Goal: Task Accomplishment & Management: Complete application form

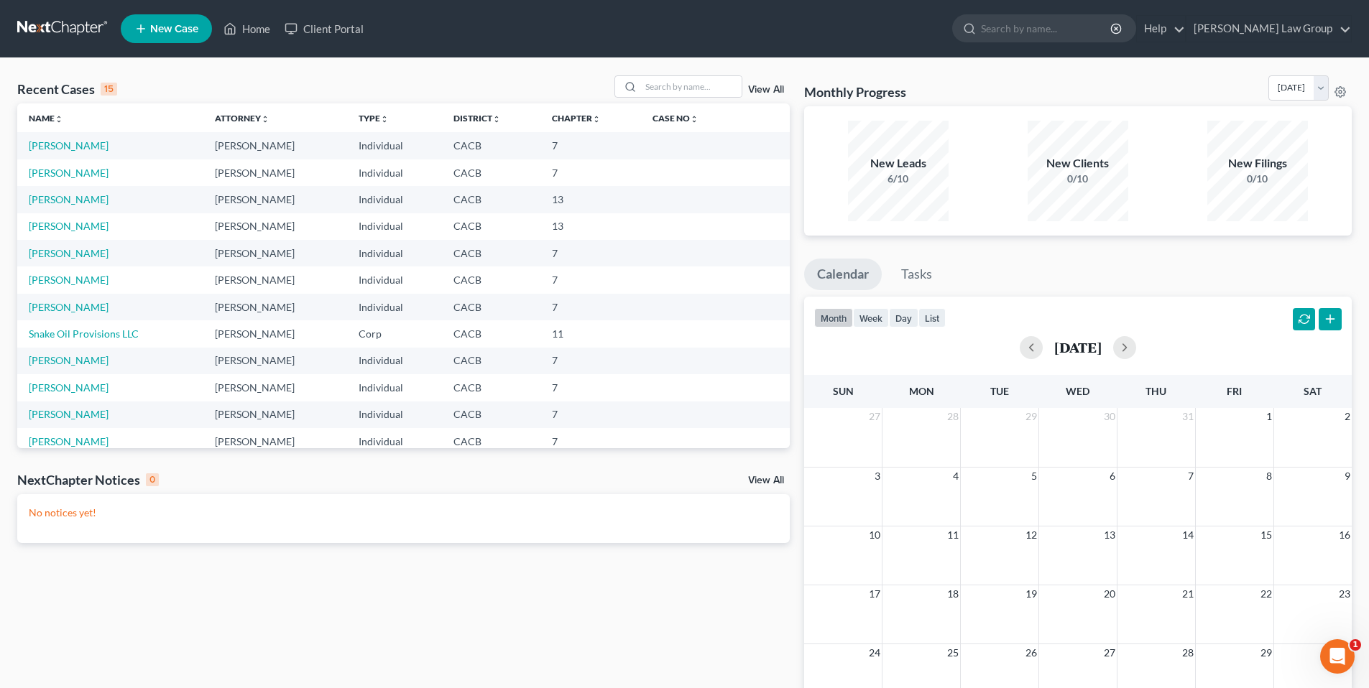
click at [73, 152] on td "[PERSON_NAME]" at bounding box center [110, 145] width 186 height 27
click at [73, 149] on link "[PERSON_NAME]" at bounding box center [69, 145] width 80 height 12
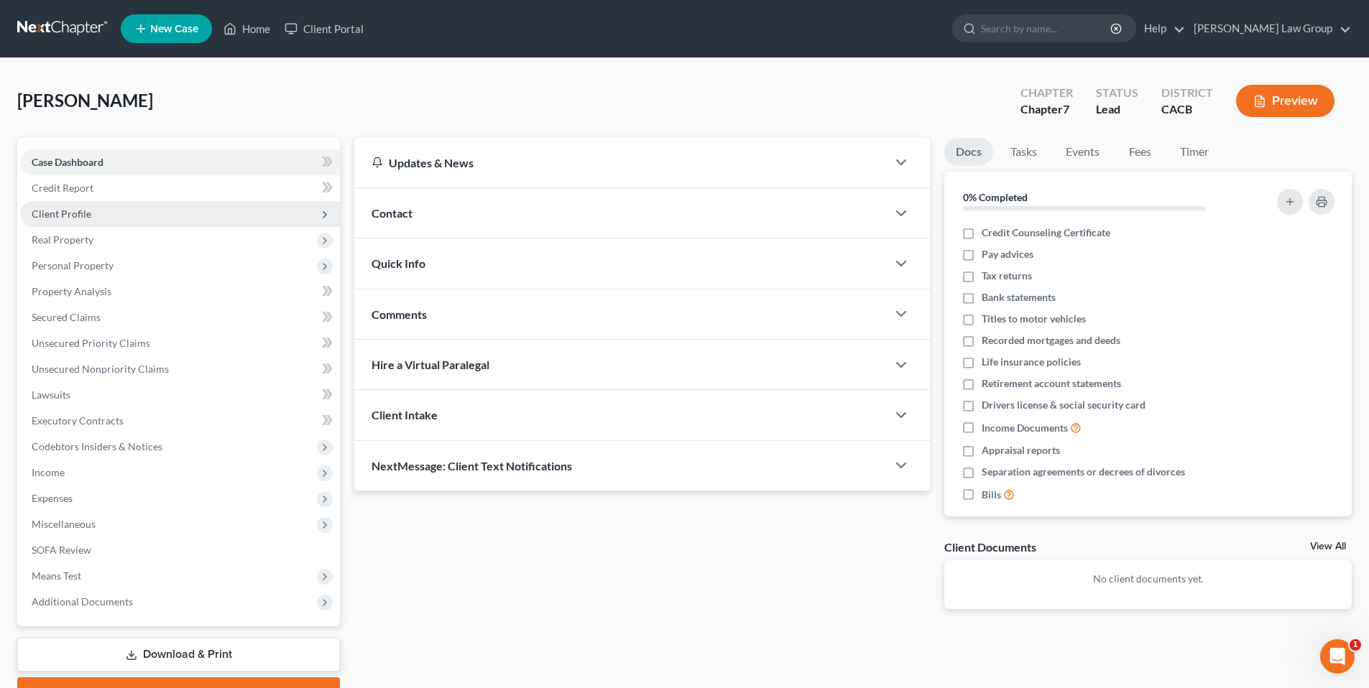
click at [64, 216] on span "Client Profile" at bounding box center [62, 214] width 60 height 12
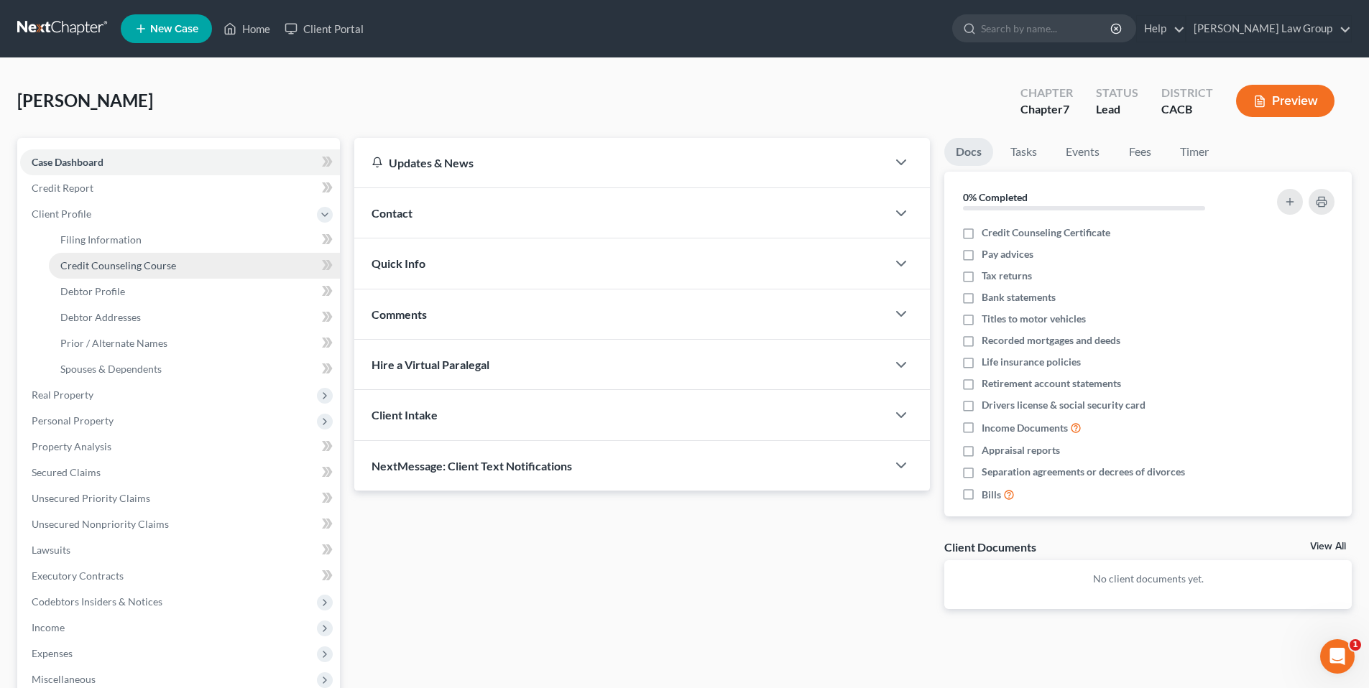
click at [75, 268] on span "Credit Counseling Course" at bounding box center [118, 265] width 116 height 12
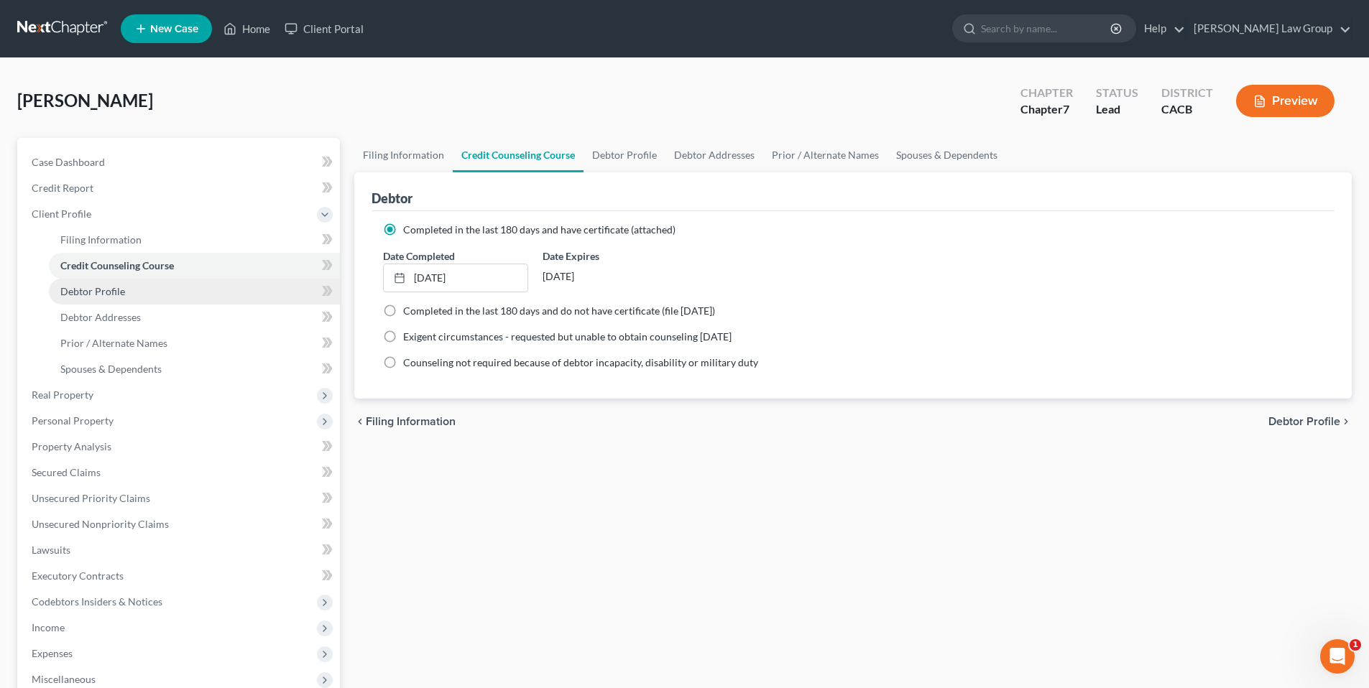
click at [92, 291] on span "Debtor Profile" at bounding box center [92, 291] width 65 height 12
select select "1"
select select "2"
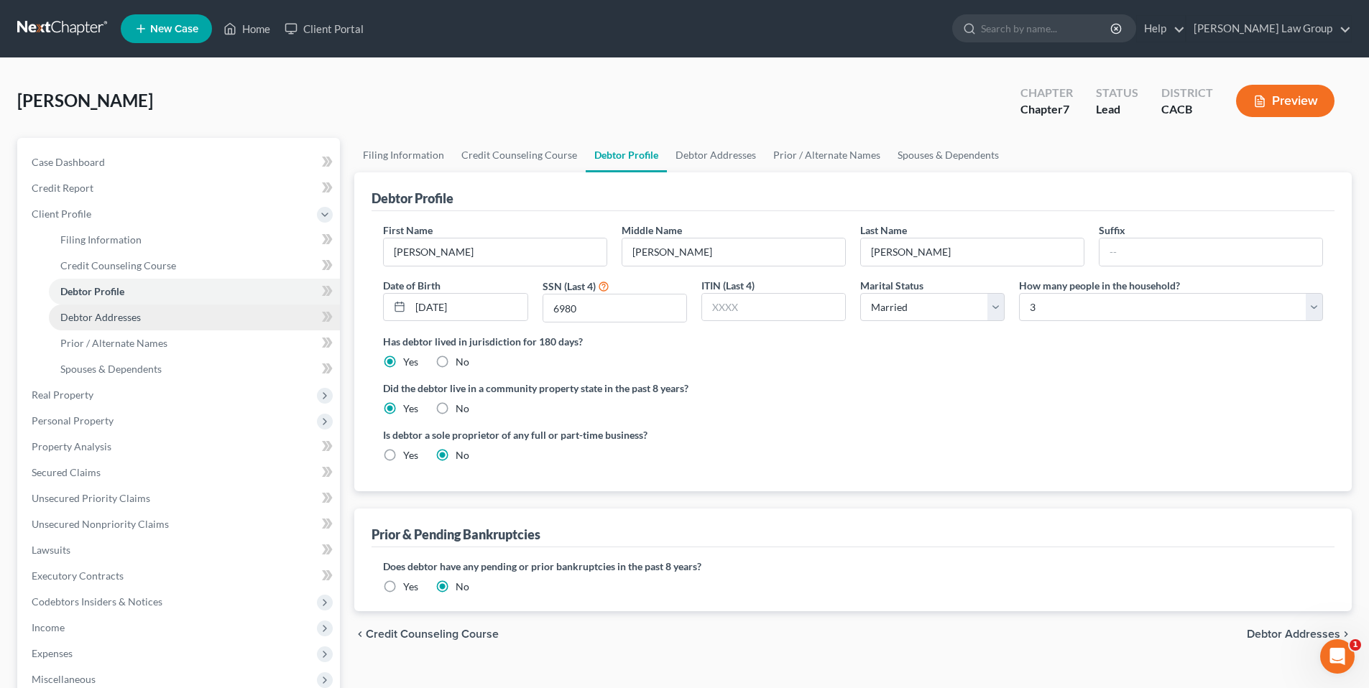
click at [90, 321] on span "Debtor Addresses" at bounding box center [100, 317] width 80 height 12
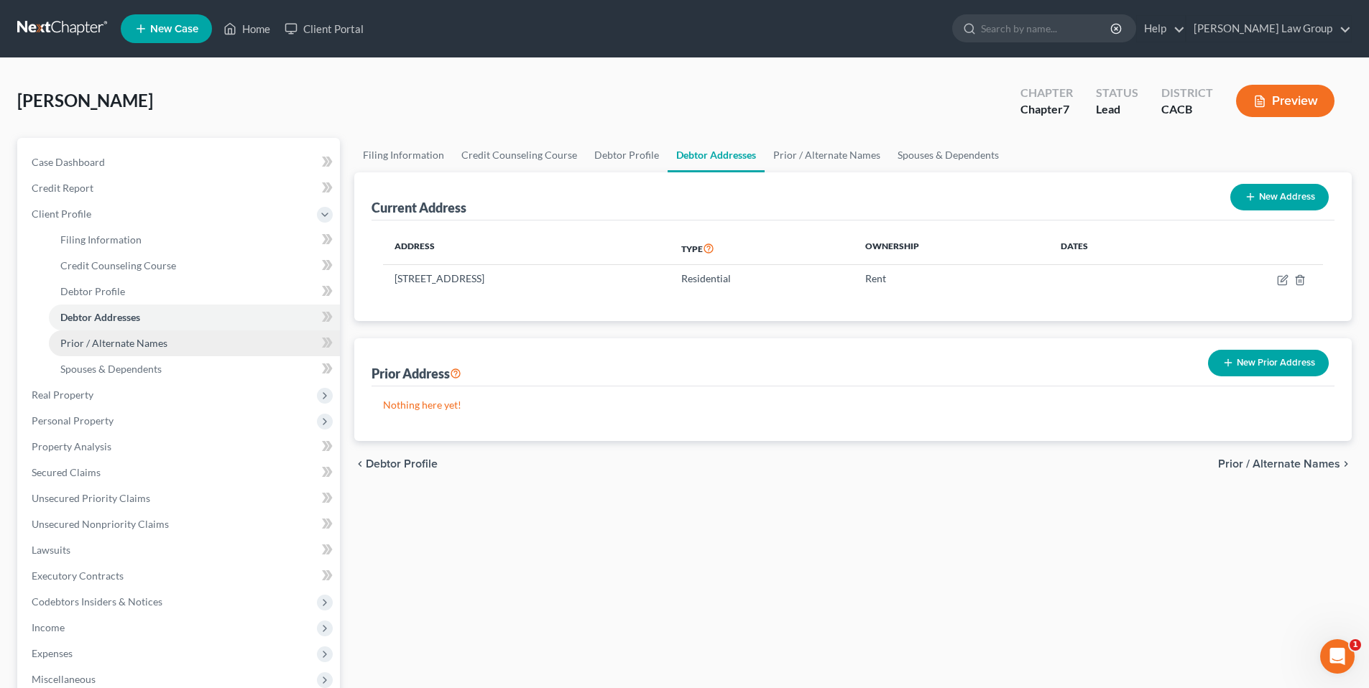
click at [93, 347] on span "Prior / Alternate Names" at bounding box center [113, 343] width 107 height 12
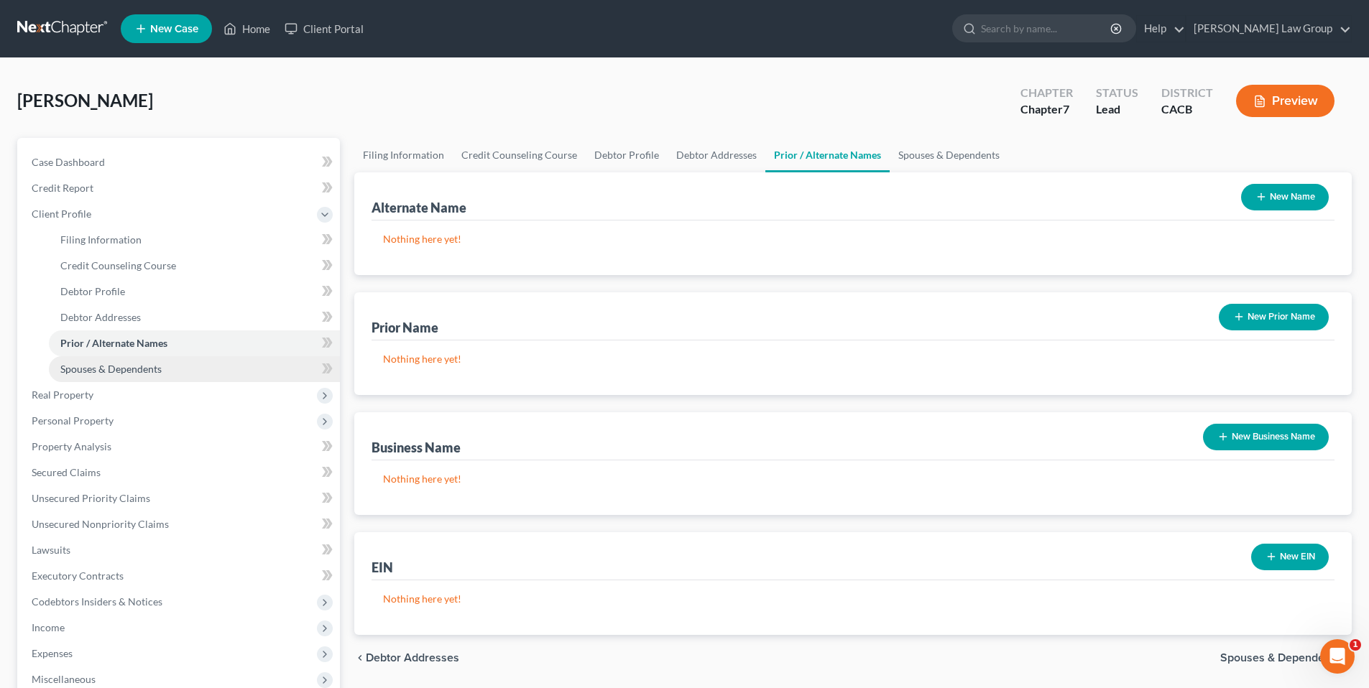
click at [91, 369] on span "Spouses & Dependents" at bounding box center [110, 369] width 101 height 12
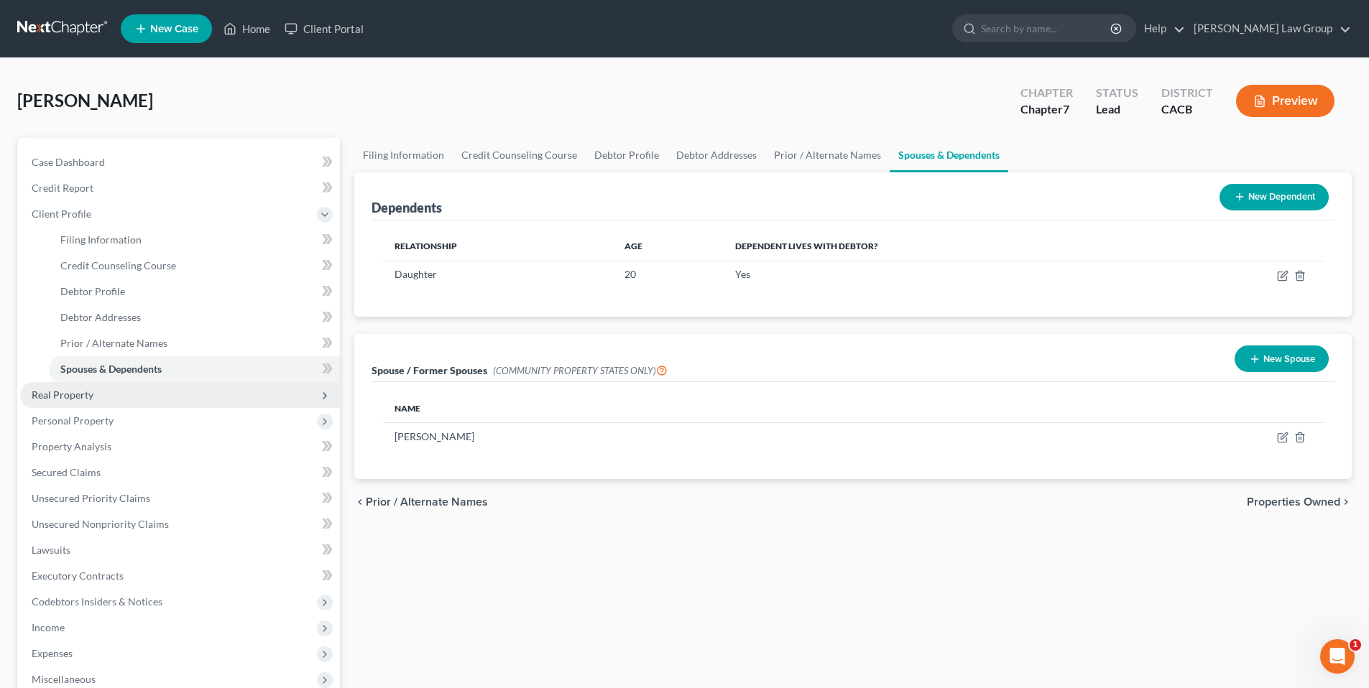
click at [83, 392] on span "Real Property" at bounding box center [63, 395] width 62 height 12
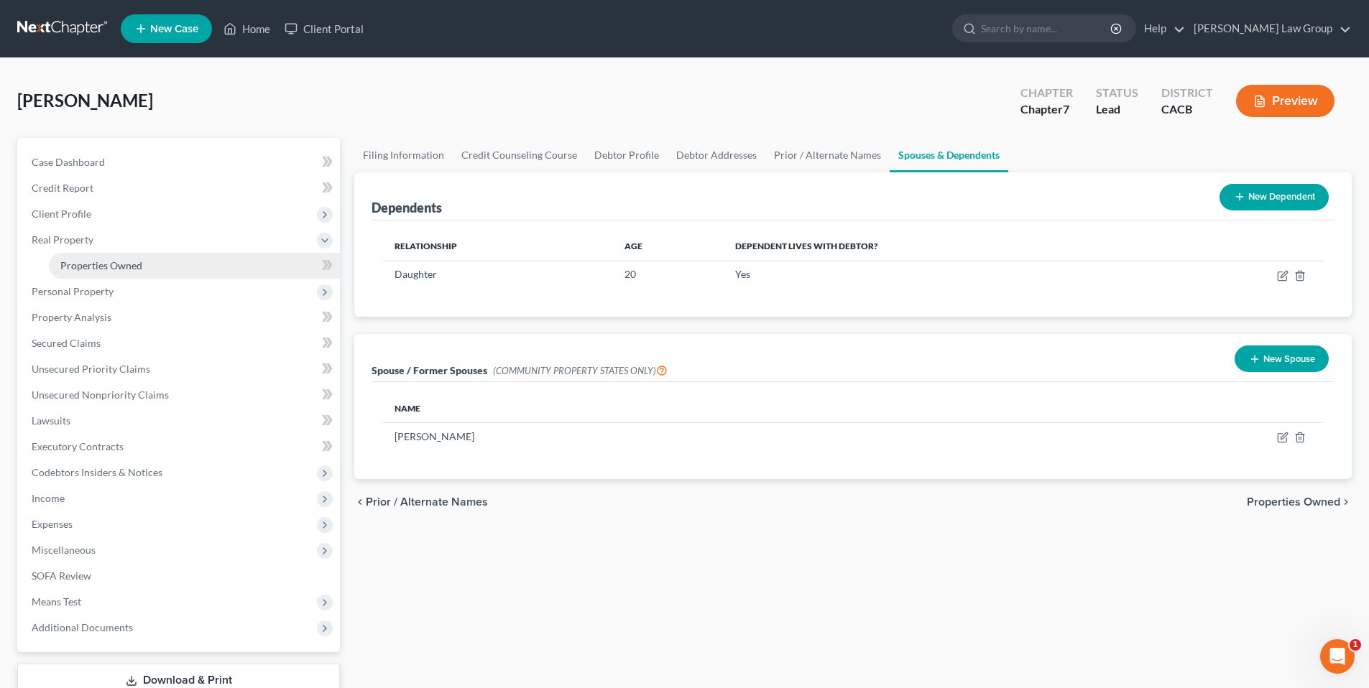
click at [121, 267] on span "Properties Owned" at bounding box center [101, 265] width 82 height 12
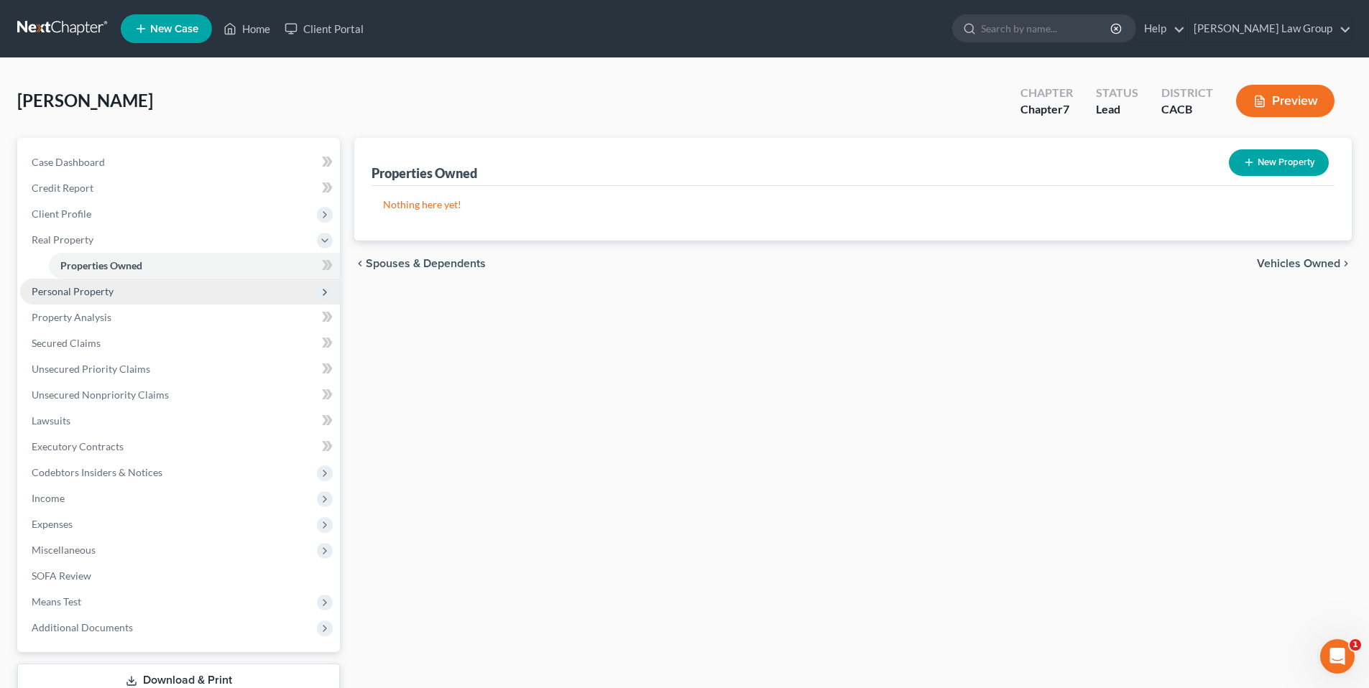
click at [95, 295] on span "Personal Property" at bounding box center [73, 291] width 82 height 12
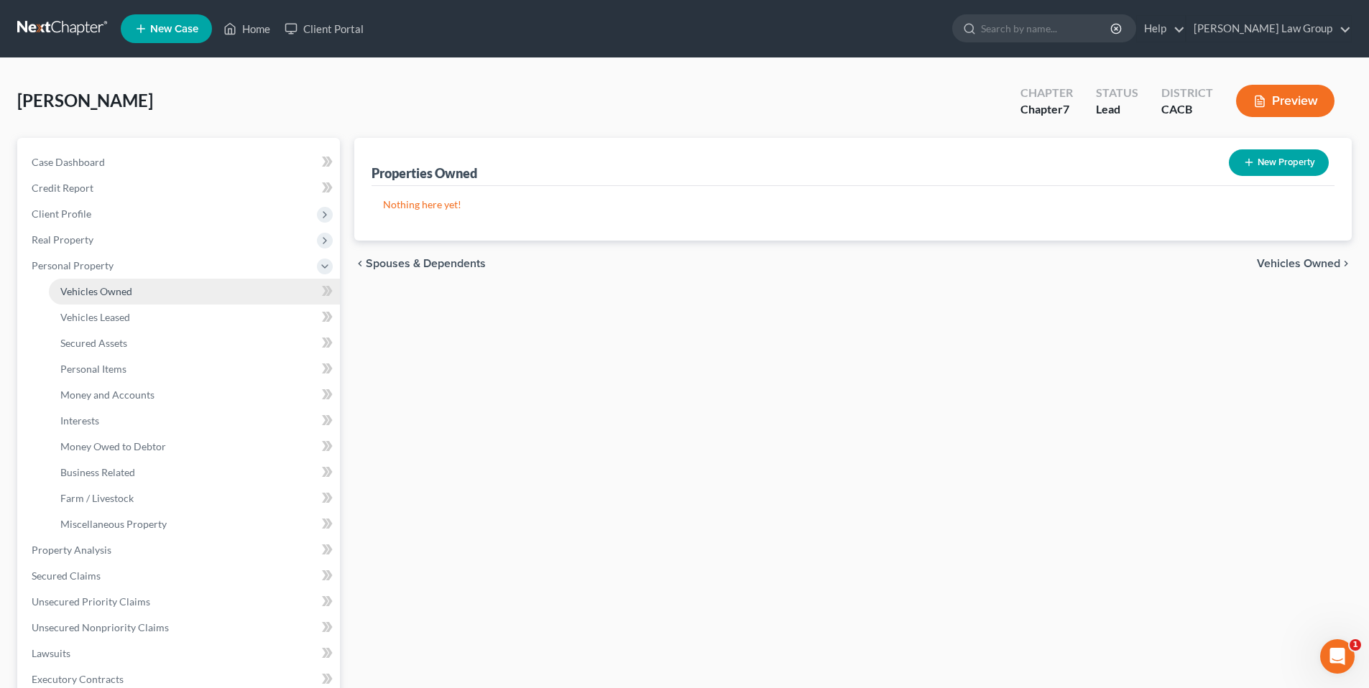
click at [98, 292] on span "Vehicles Owned" at bounding box center [96, 291] width 72 height 12
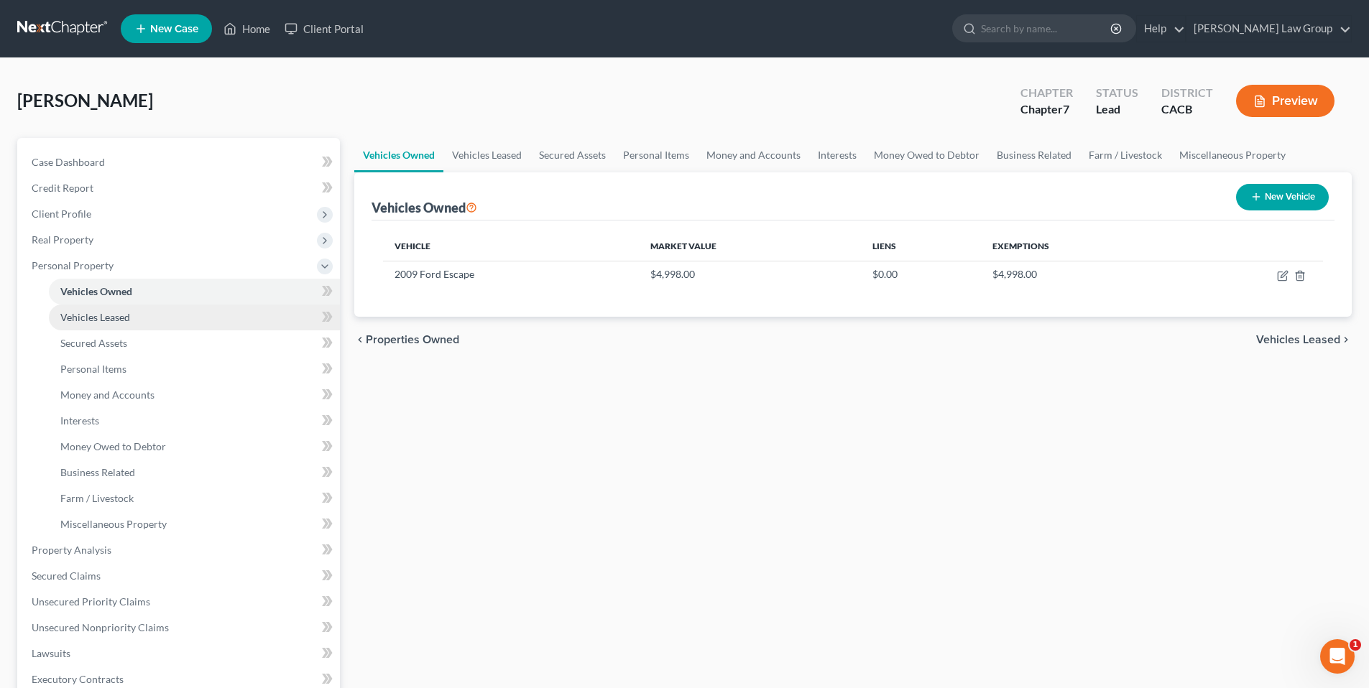
click at [93, 318] on span "Vehicles Leased" at bounding box center [95, 317] width 70 height 12
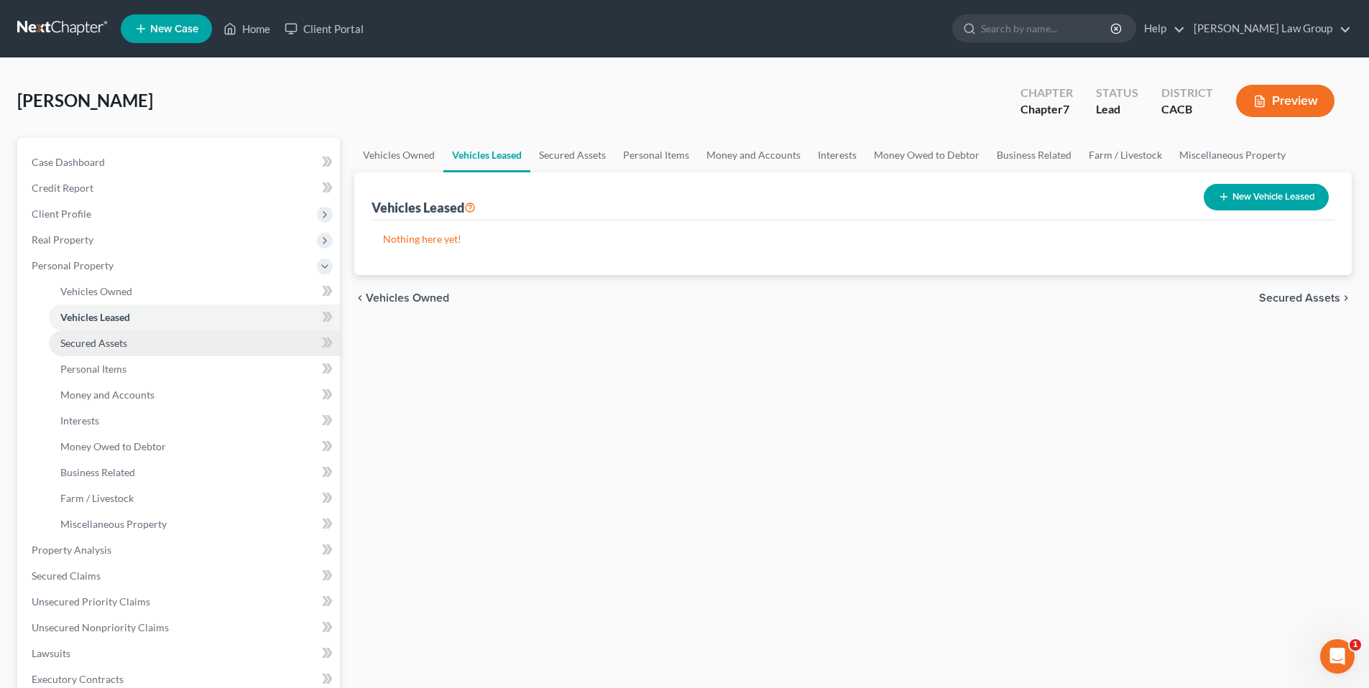
click at [93, 345] on span "Secured Assets" at bounding box center [93, 343] width 67 height 12
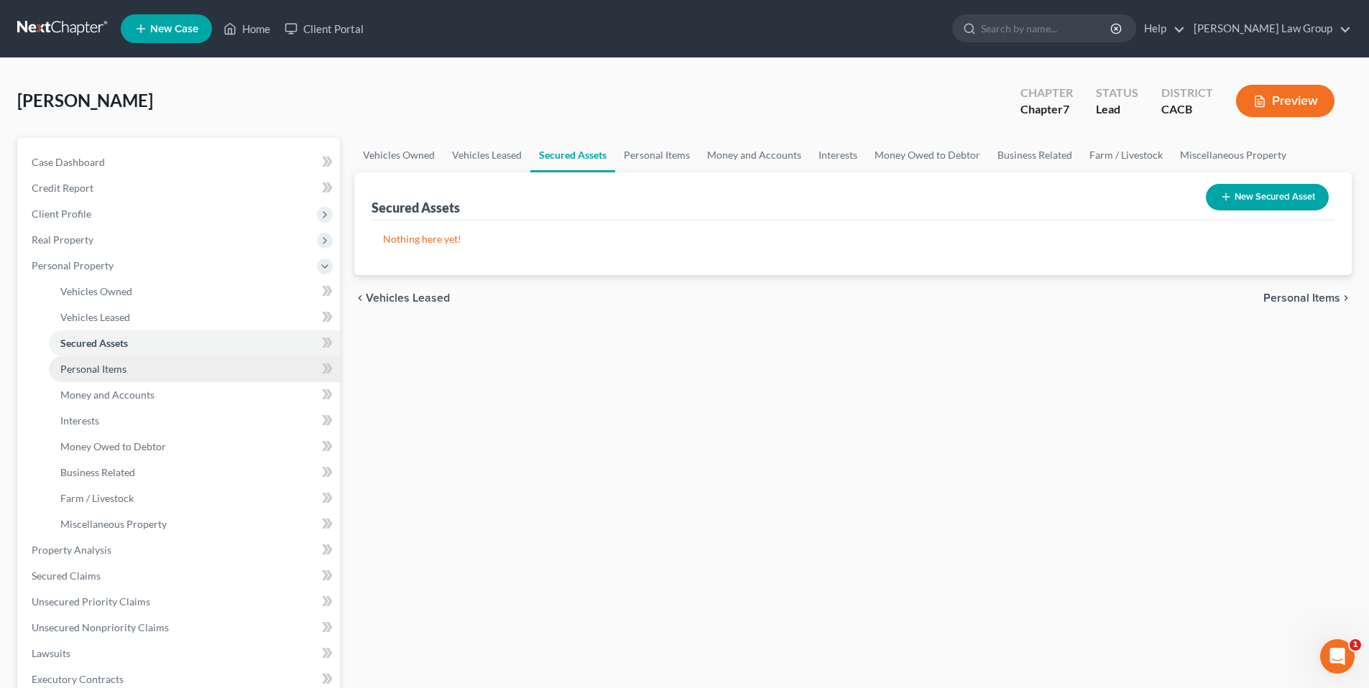
click at [89, 368] on span "Personal Items" at bounding box center [93, 369] width 66 height 12
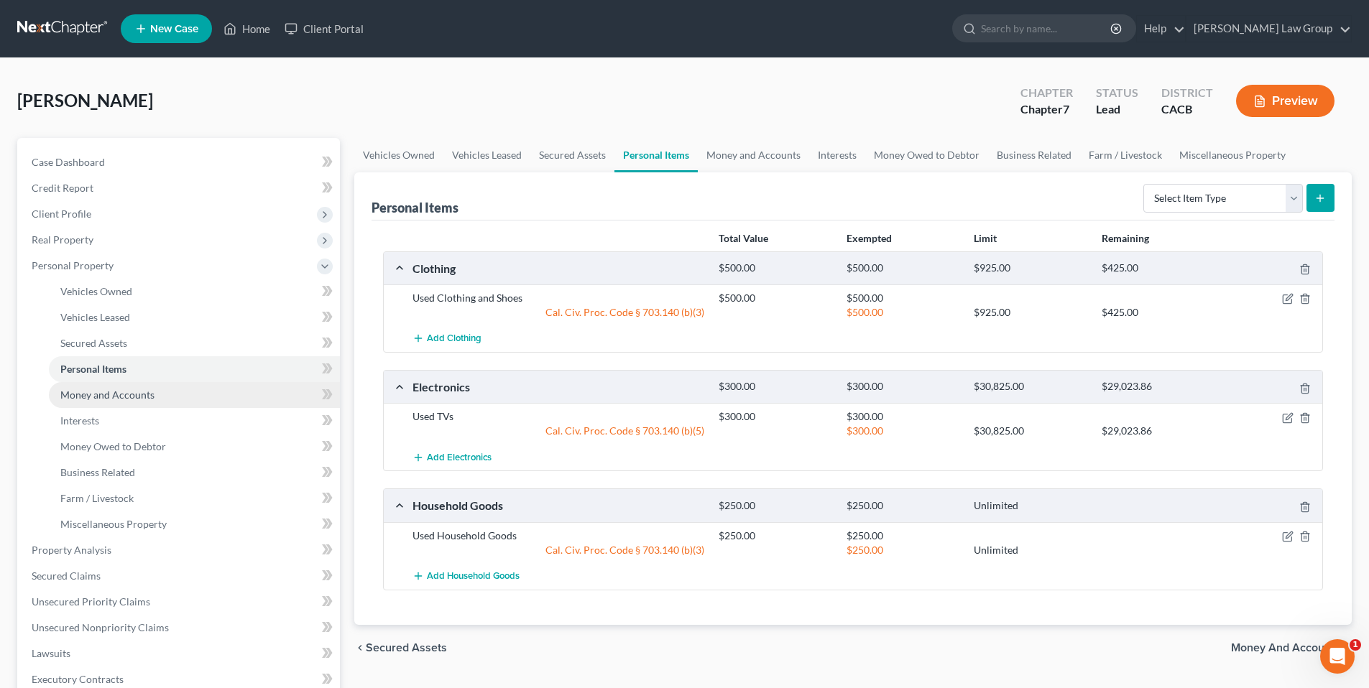
click at [95, 394] on span "Money and Accounts" at bounding box center [107, 395] width 94 height 12
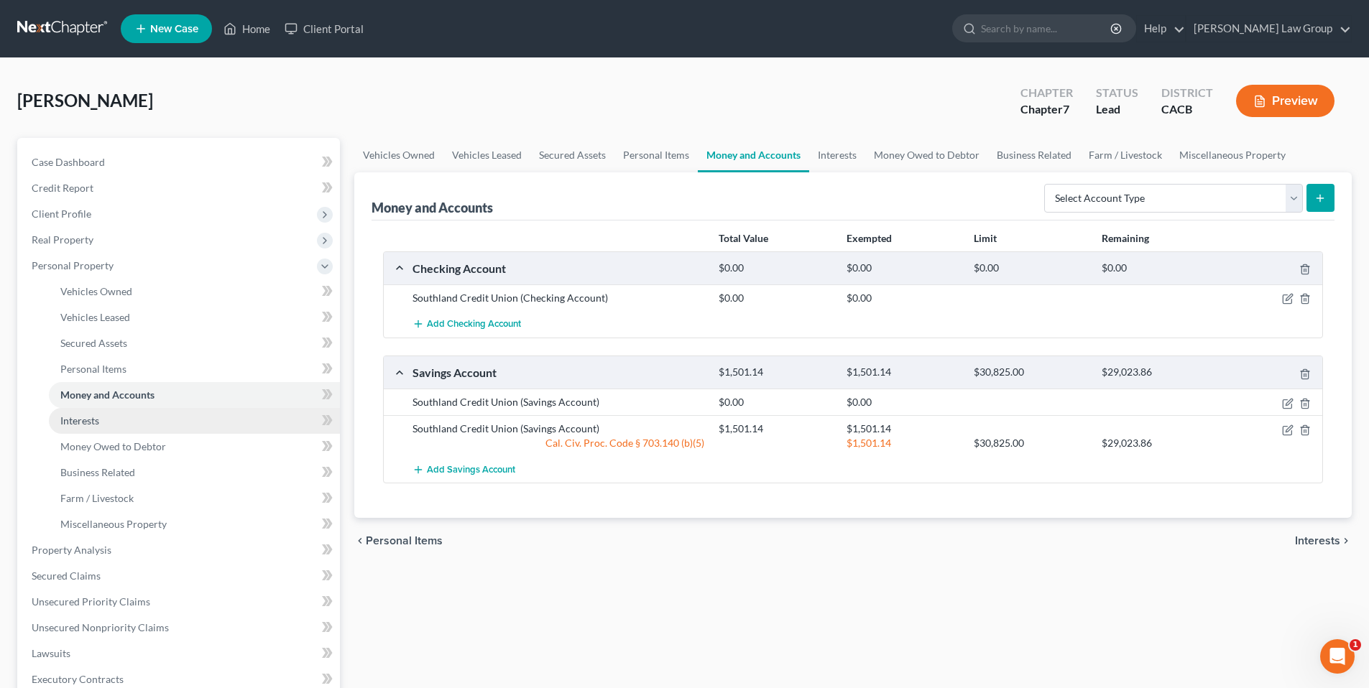
click at [93, 422] on span "Interests" at bounding box center [79, 421] width 39 height 12
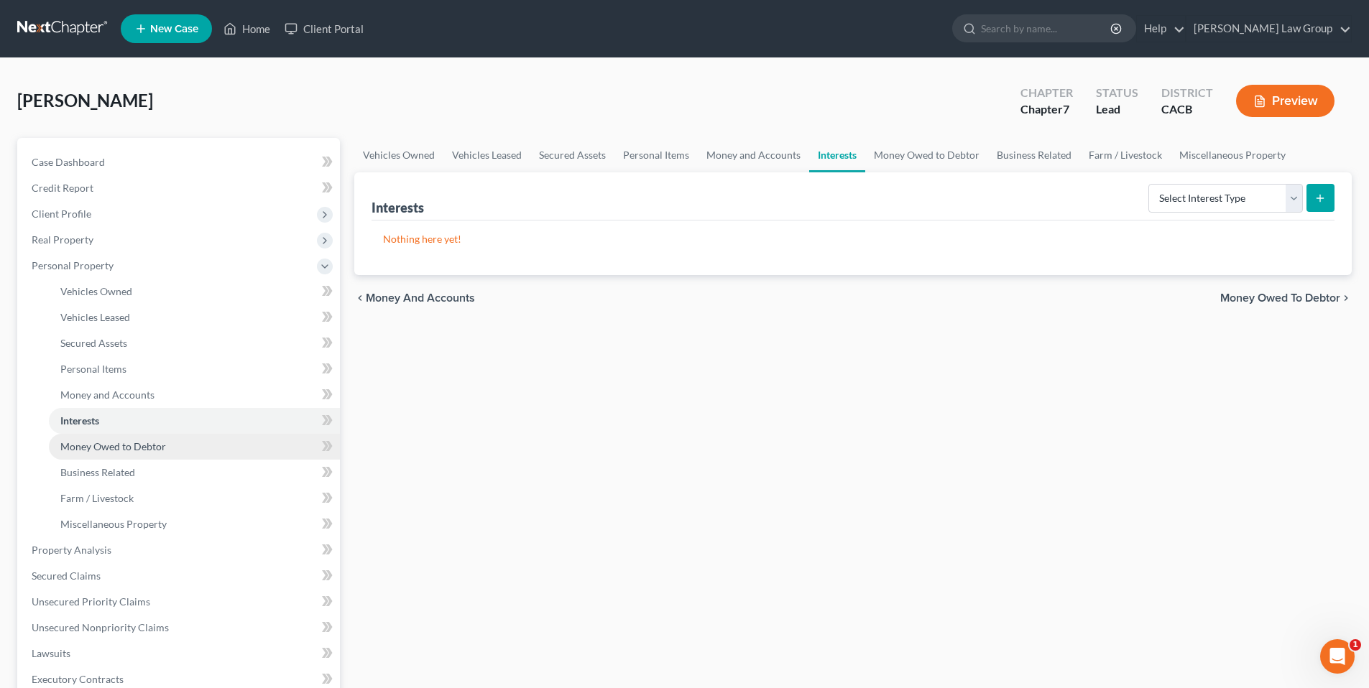
click at [95, 446] on span "Money Owed to Debtor" at bounding box center [113, 446] width 106 height 12
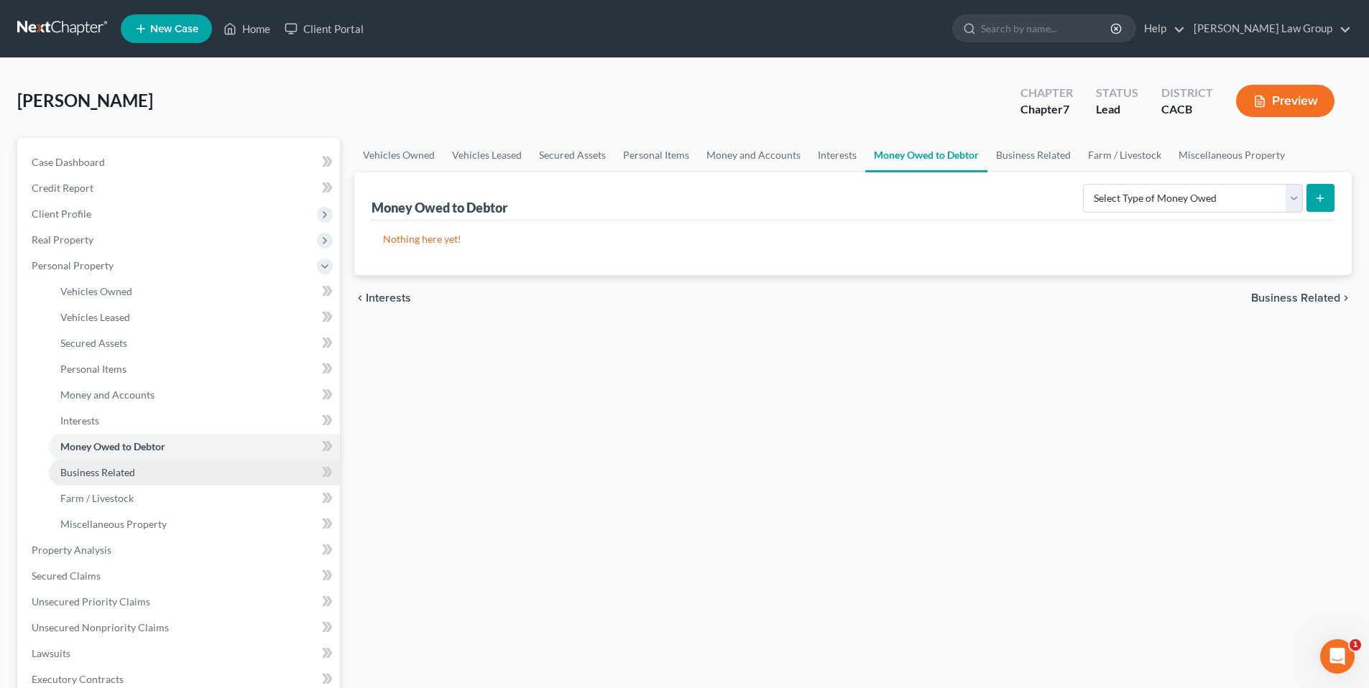
click at [98, 472] on span "Business Related" at bounding box center [97, 472] width 75 height 12
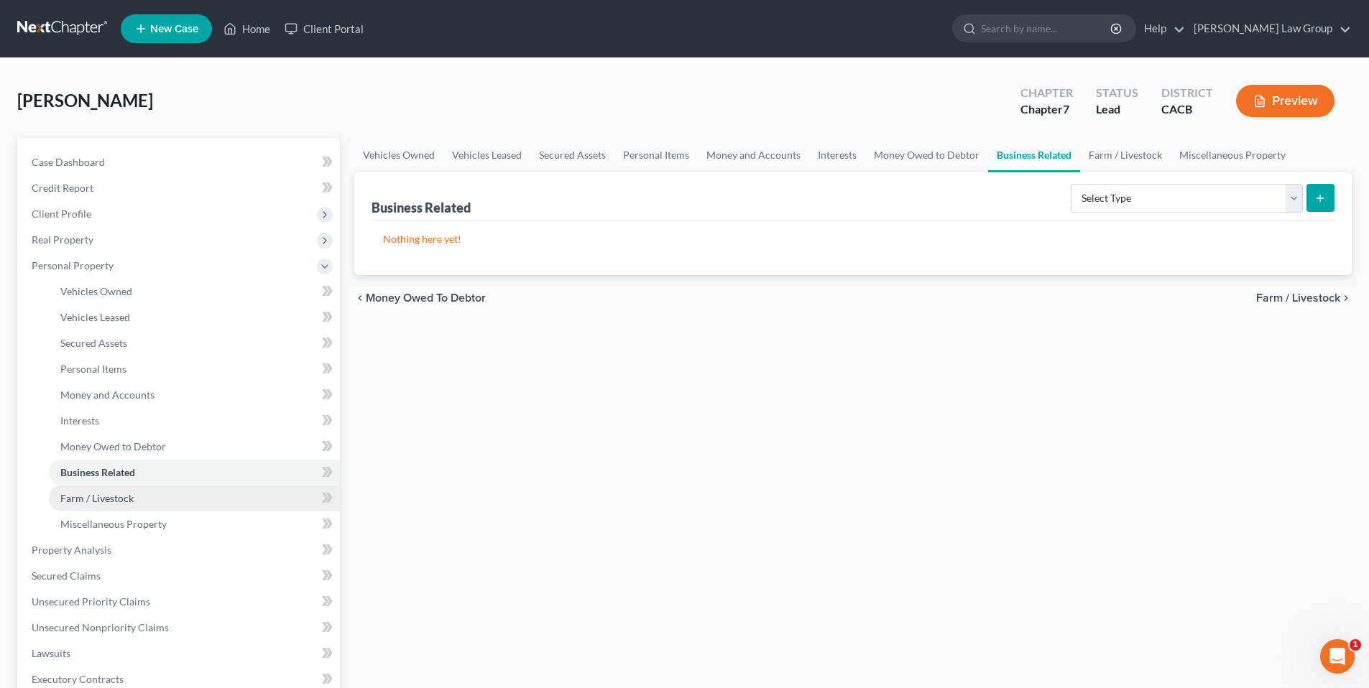
click at [103, 504] on link "Farm / Livestock" at bounding box center [194, 499] width 291 height 26
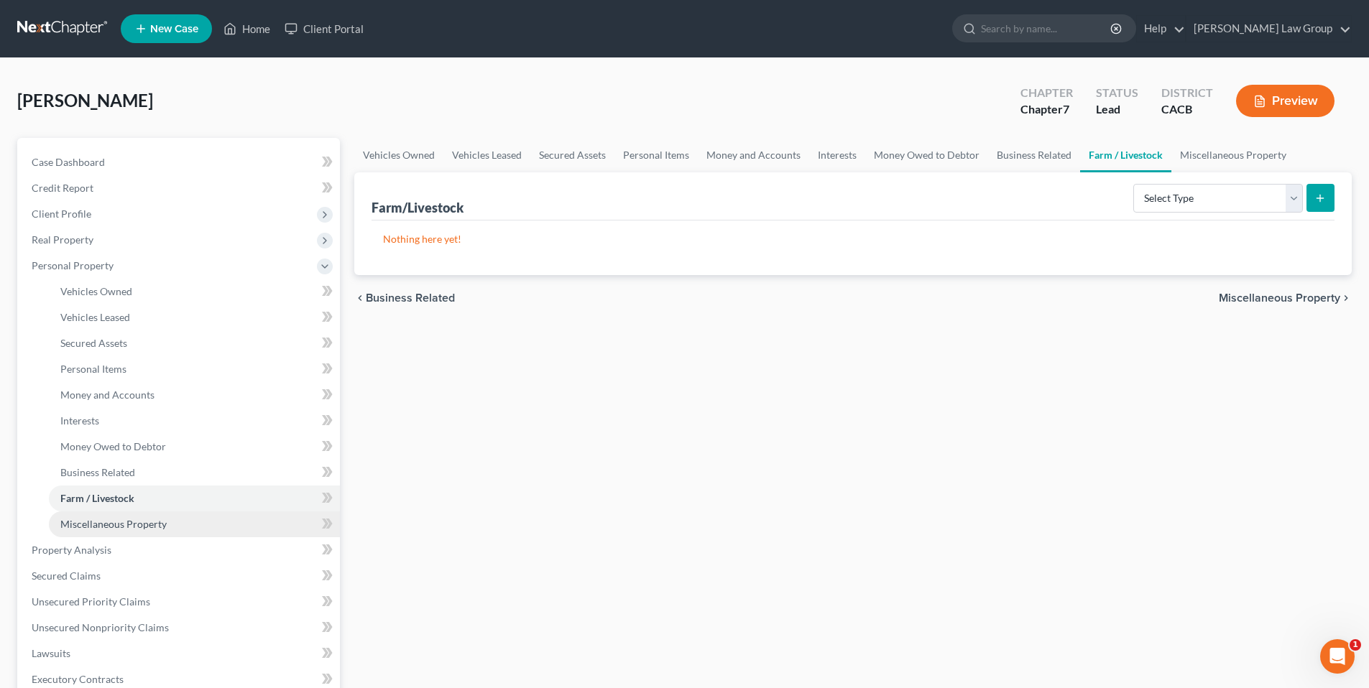
click at [108, 525] on span "Miscellaneous Property" at bounding box center [113, 524] width 106 height 12
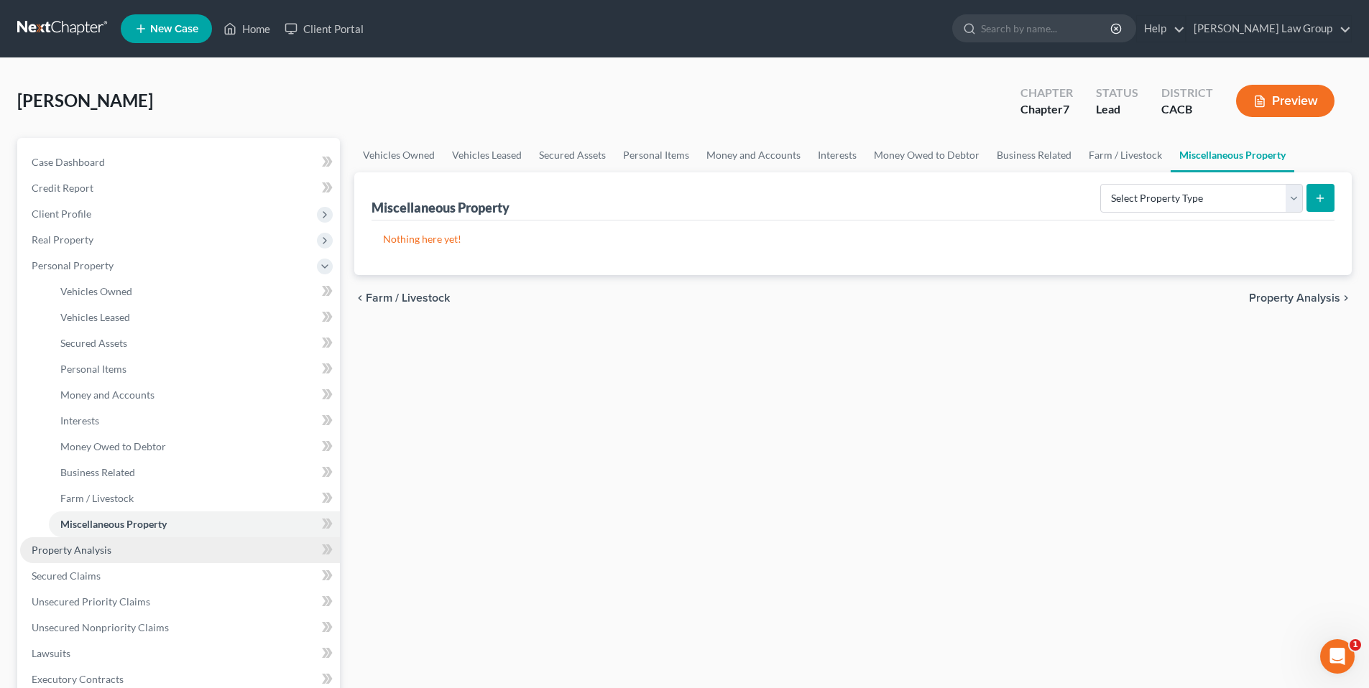
click at [98, 552] on span "Property Analysis" at bounding box center [72, 550] width 80 height 12
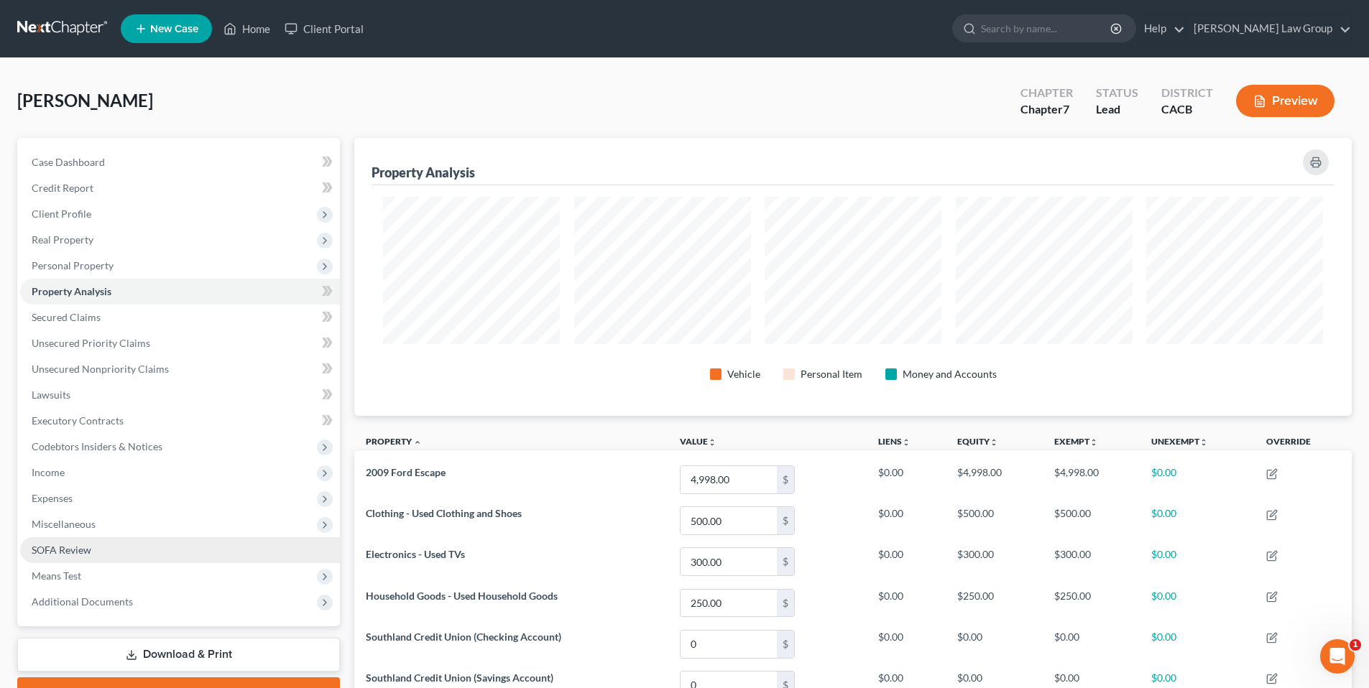
scroll to position [278, 996]
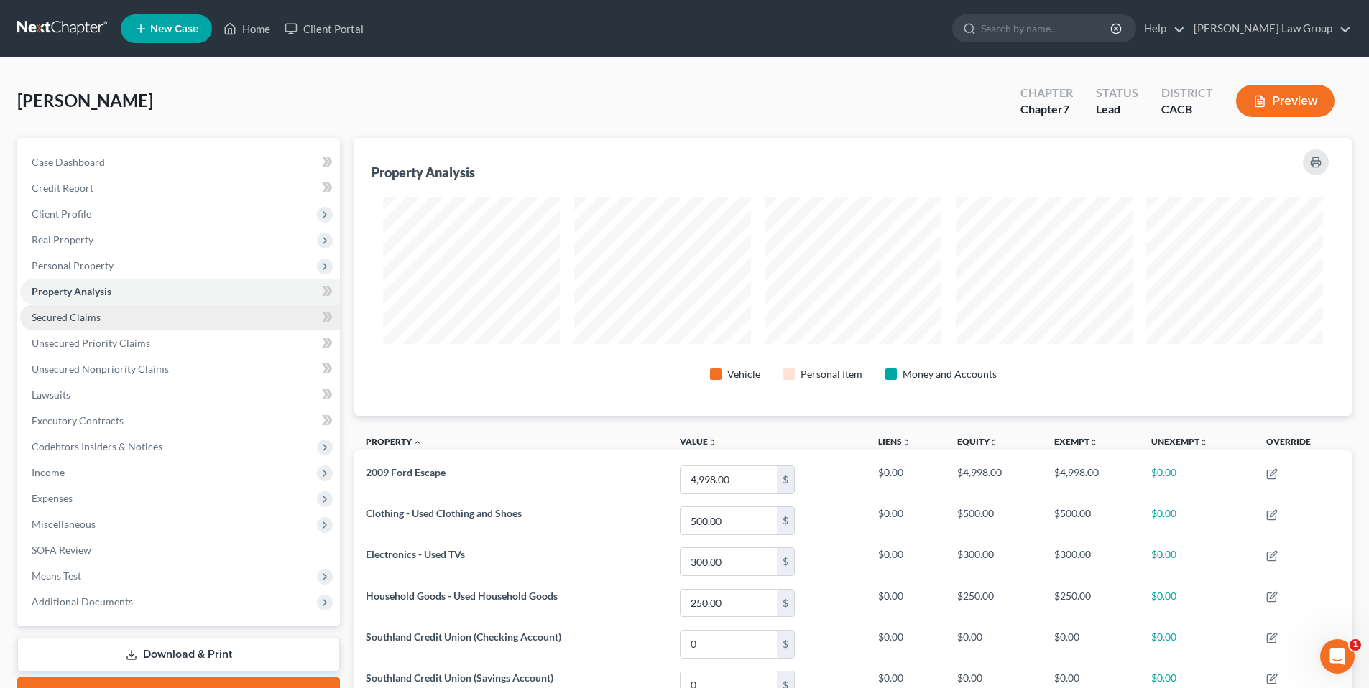
click at [83, 321] on span "Secured Claims" at bounding box center [66, 317] width 69 height 12
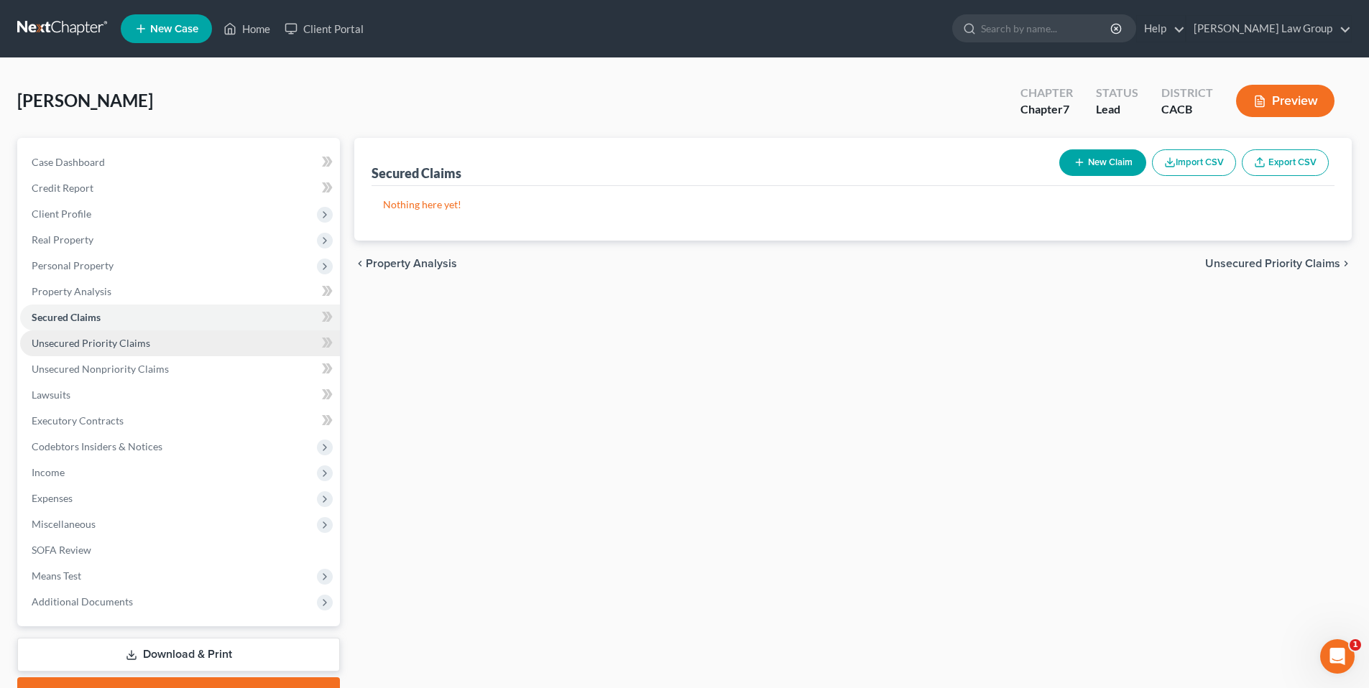
click at [83, 344] on span "Unsecured Priority Claims" at bounding box center [91, 343] width 119 height 12
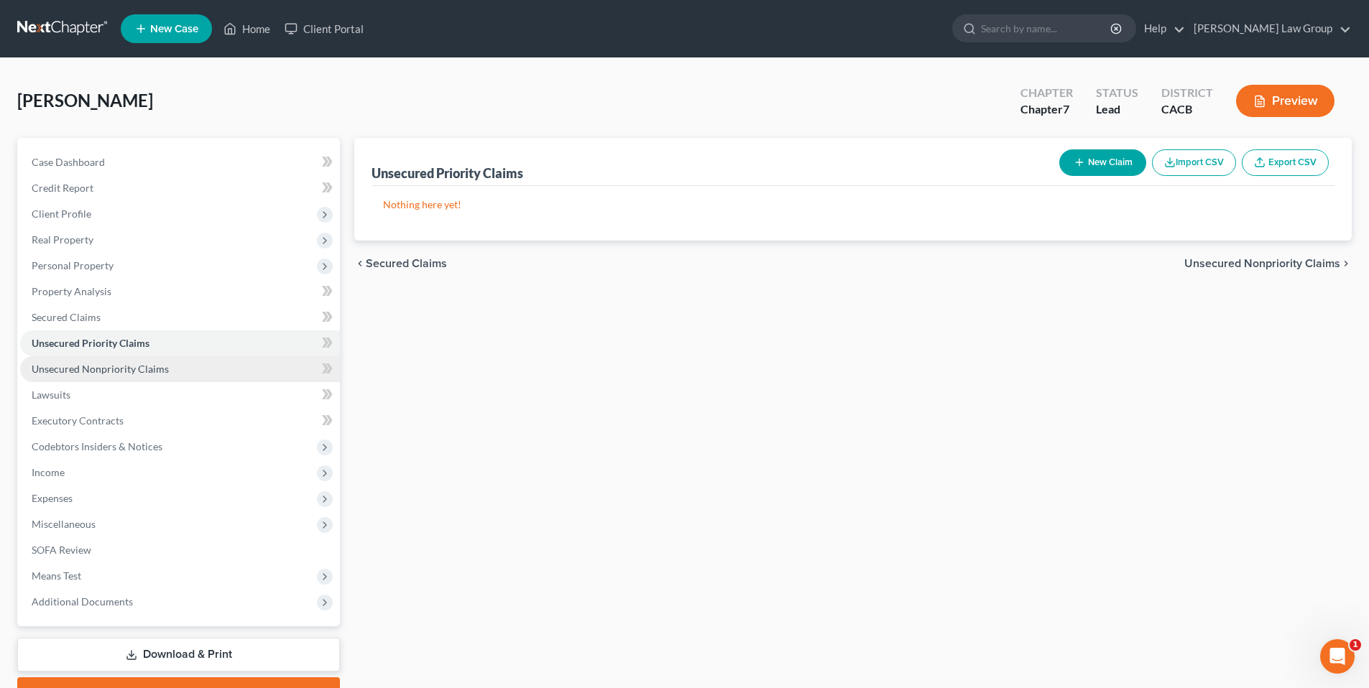
click at [93, 370] on span "Unsecured Nonpriority Claims" at bounding box center [100, 369] width 137 height 12
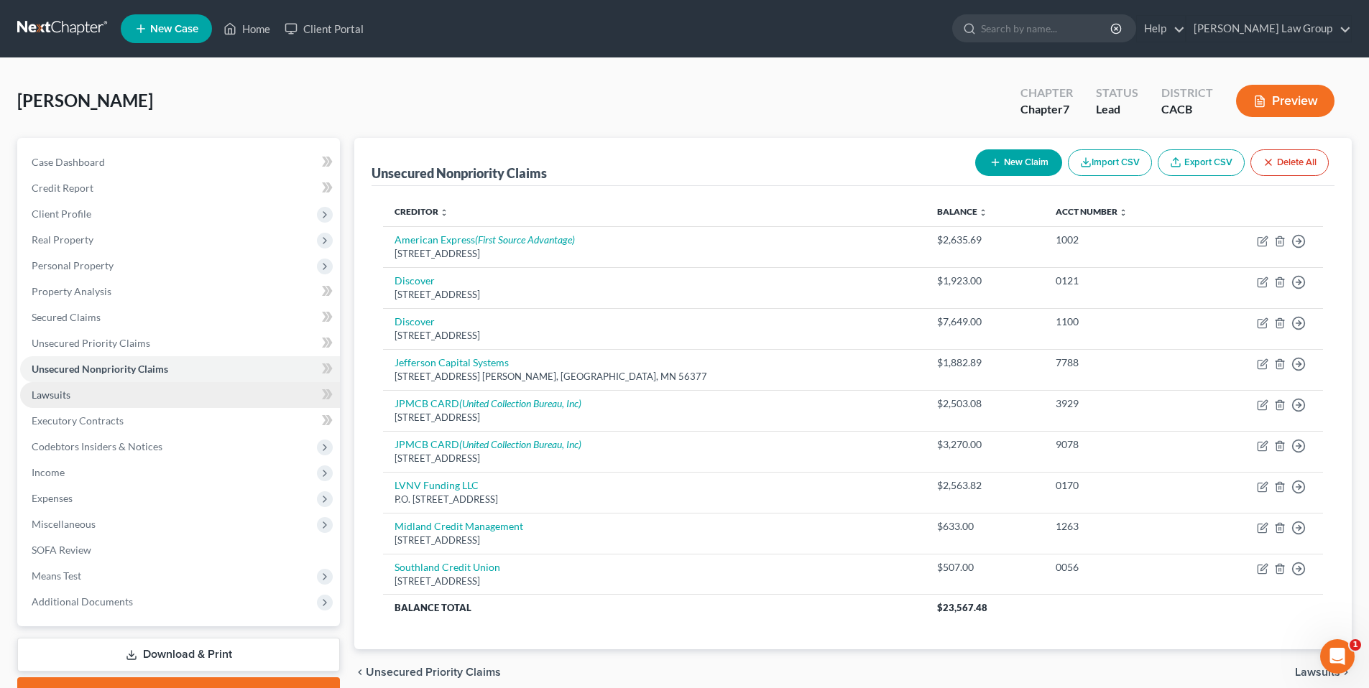
click at [57, 399] on span "Lawsuits" at bounding box center [51, 395] width 39 height 12
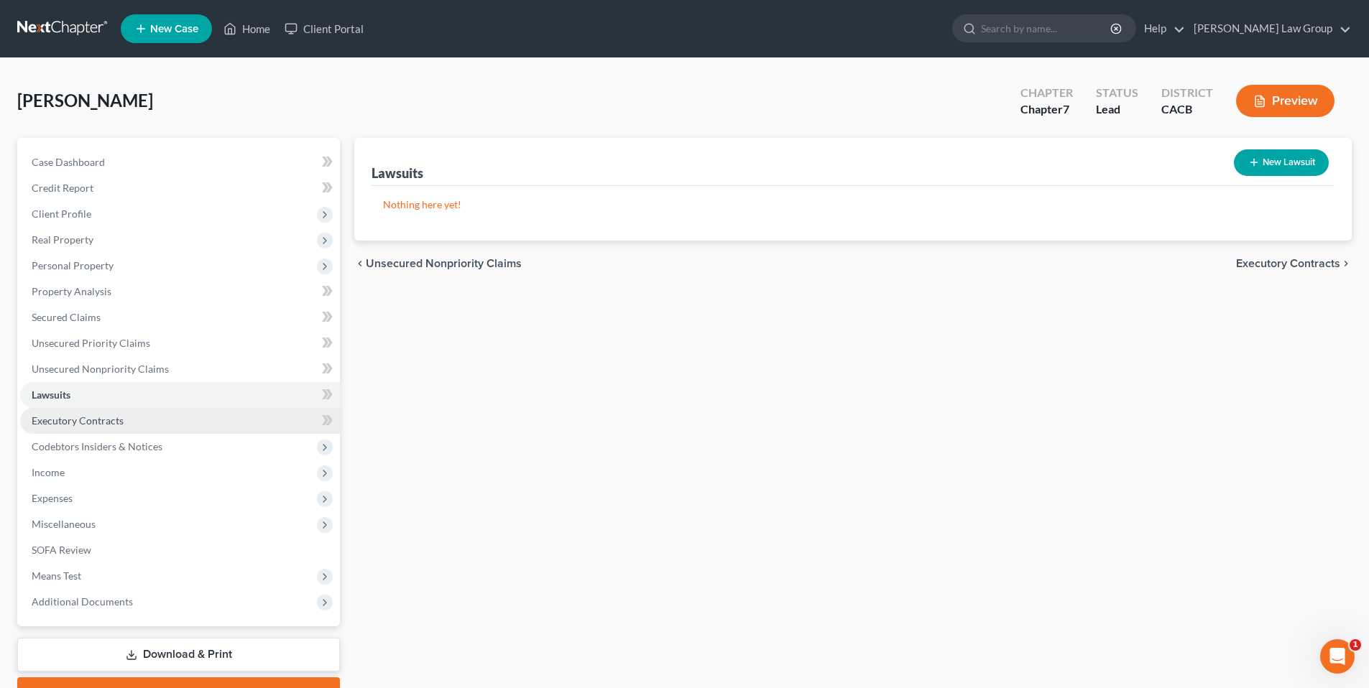
click at [60, 420] on span "Executory Contracts" at bounding box center [78, 421] width 92 height 12
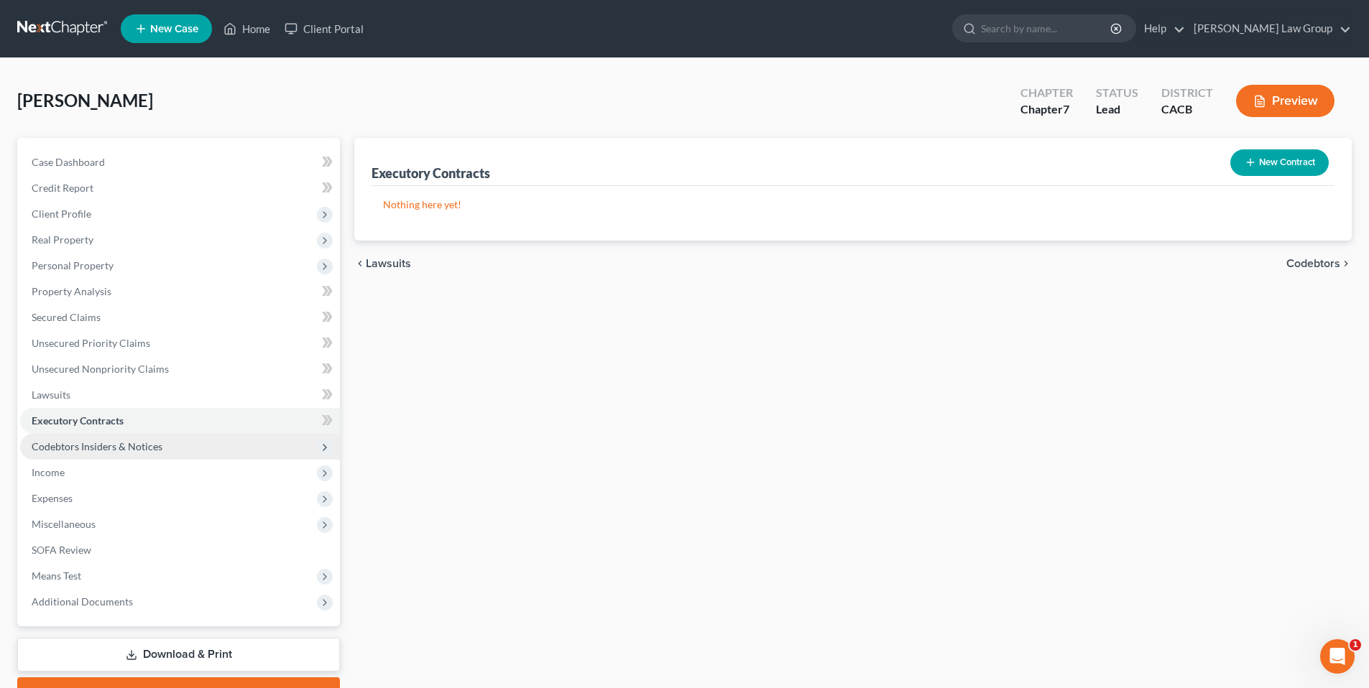
click at [60, 448] on span "Codebtors Insiders & Notices" at bounding box center [97, 446] width 131 height 12
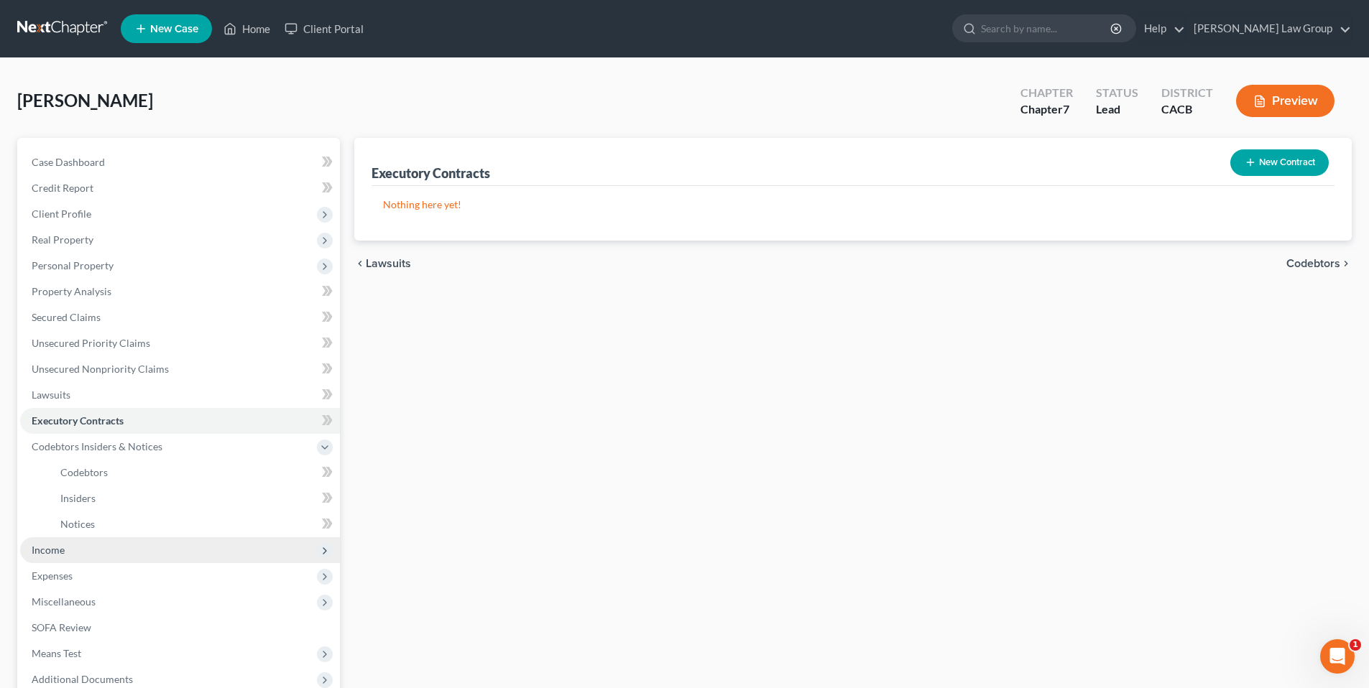
click at [66, 556] on span "Income" at bounding box center [180, 550] width 320 height 26
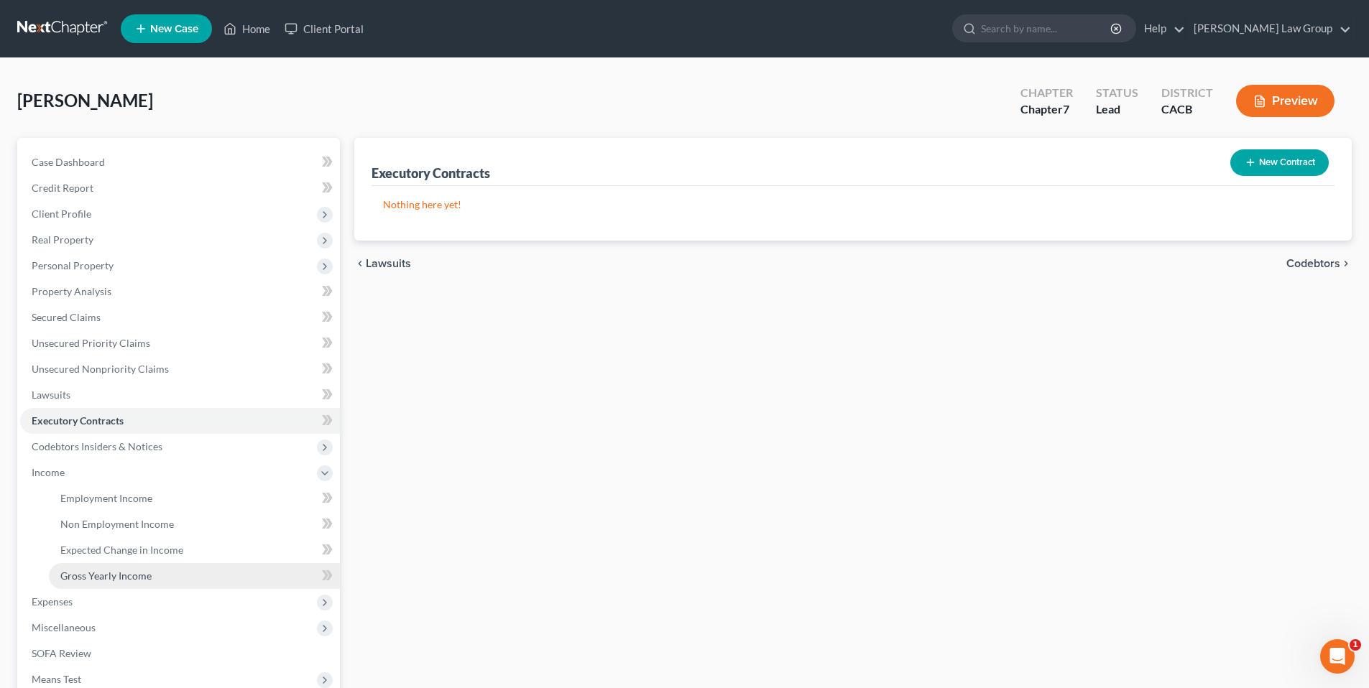
click at [101, 580] on span "Gross Yearly Income" at bounding box center [105, 576] width 91 height 12
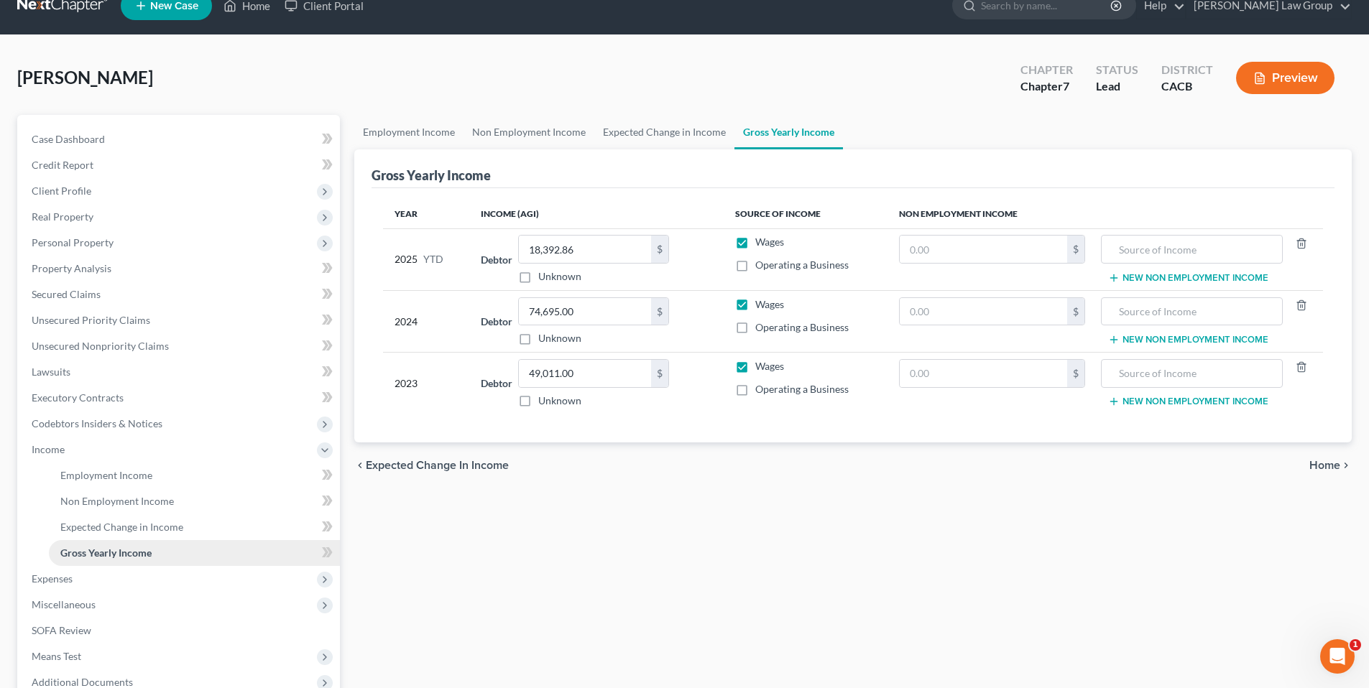
scroll to position [25, 0]
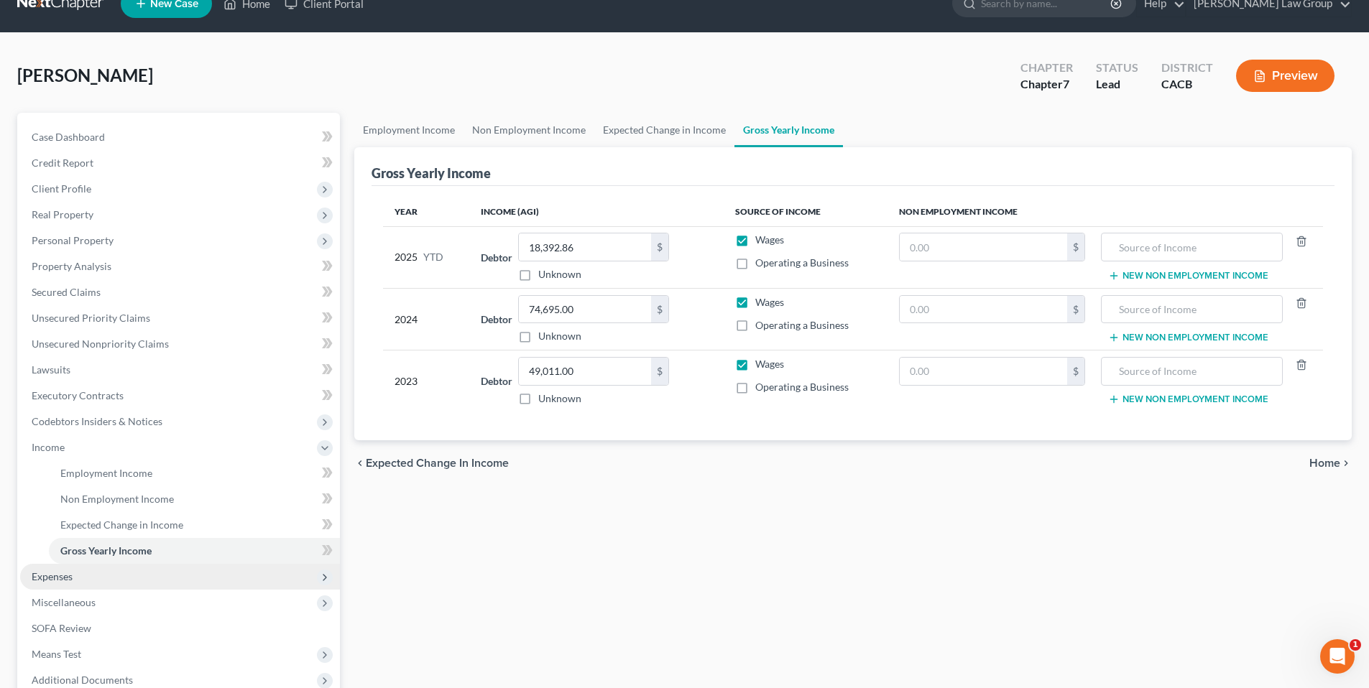
click at [58, 578] on span "Expenses" at bounding box center [52, 576] width 41 height 12
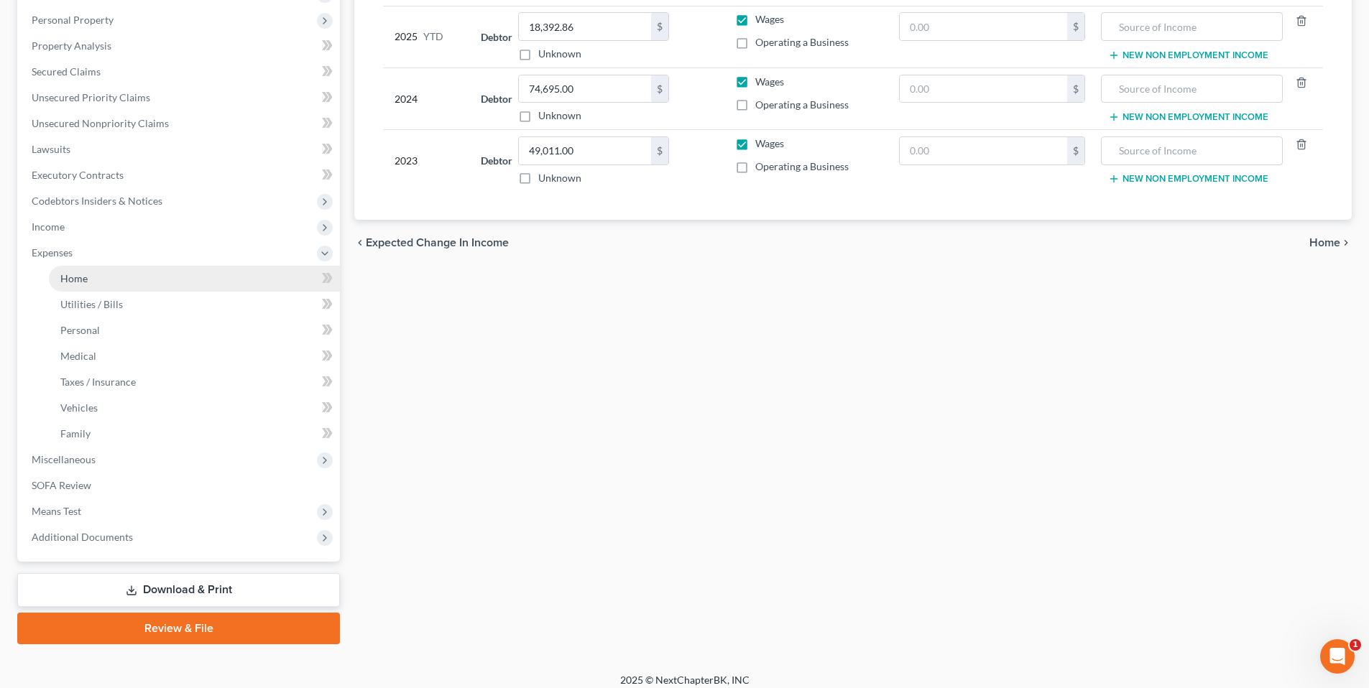
scroll to position [255, 0]
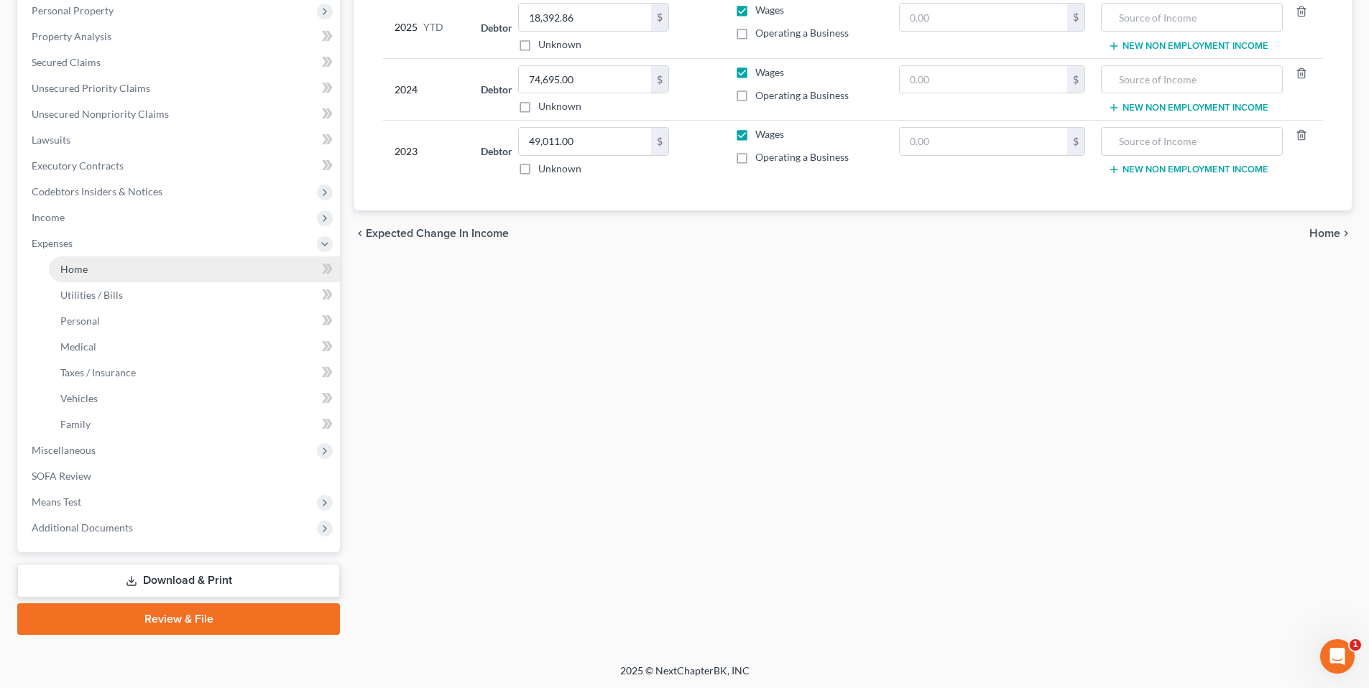
click at [101, 274] on link "Home" at bounding box center [194, 269] width 291 height 26
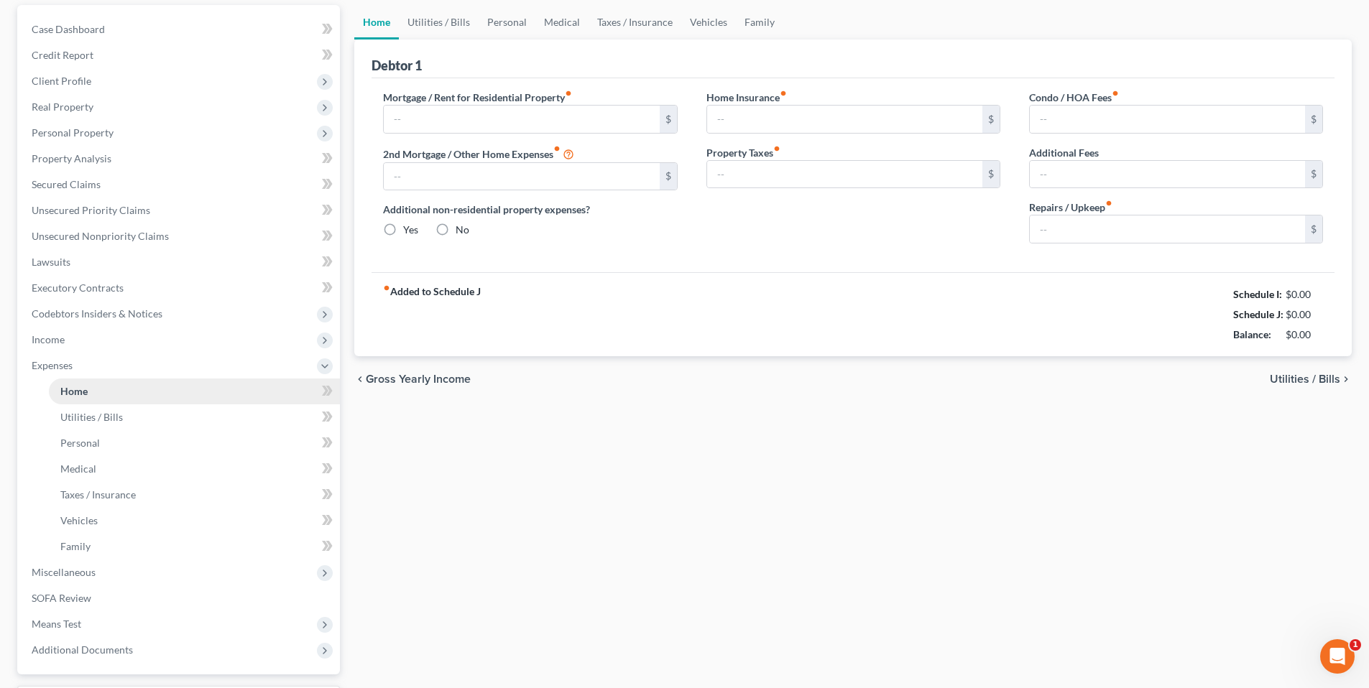
type input "2,000.00"
type input "0.00"
radio input "true"
type input "25.00"
type input "0.00"
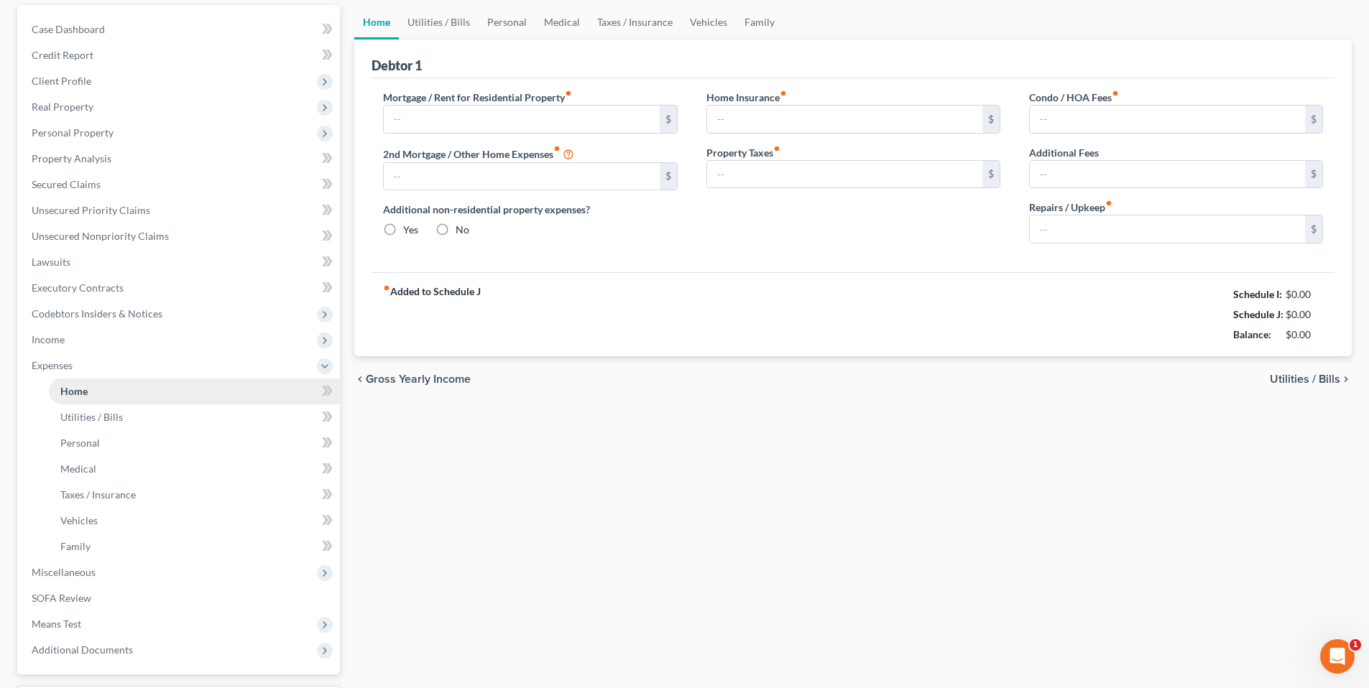
type input "0.00"
type input "50.00"
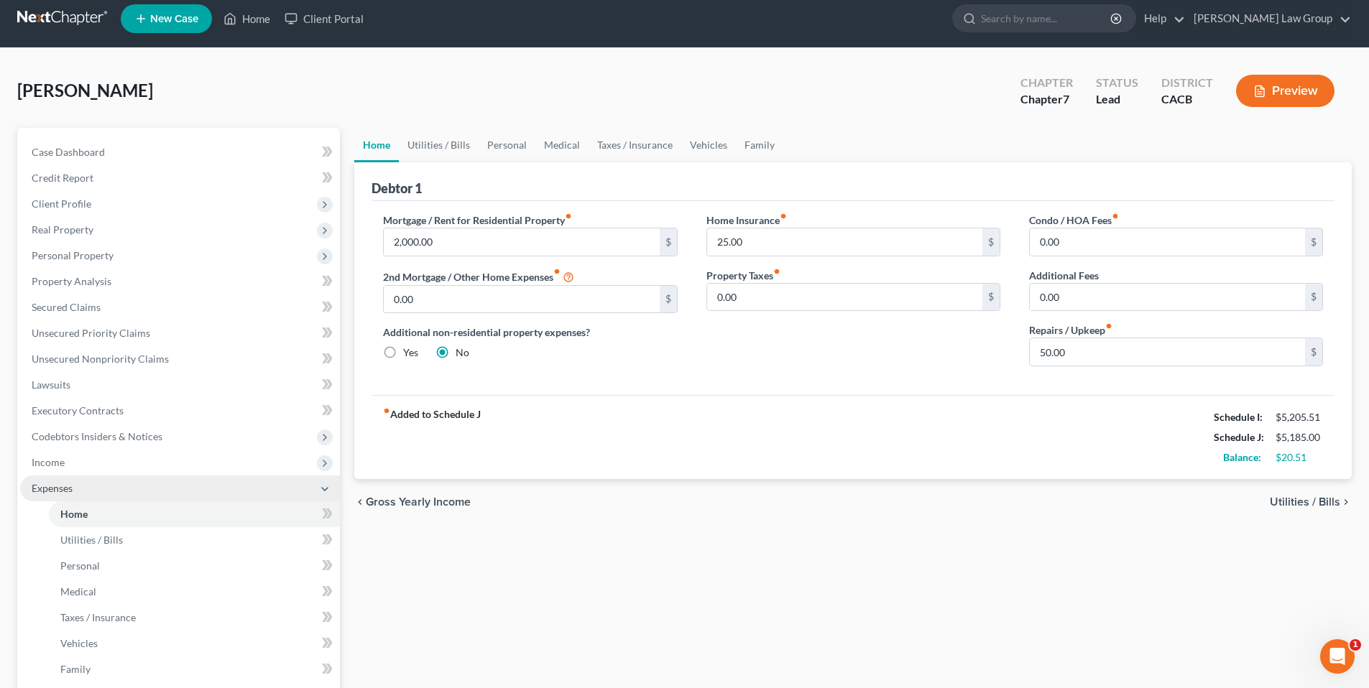
scroll to position [255, 0]
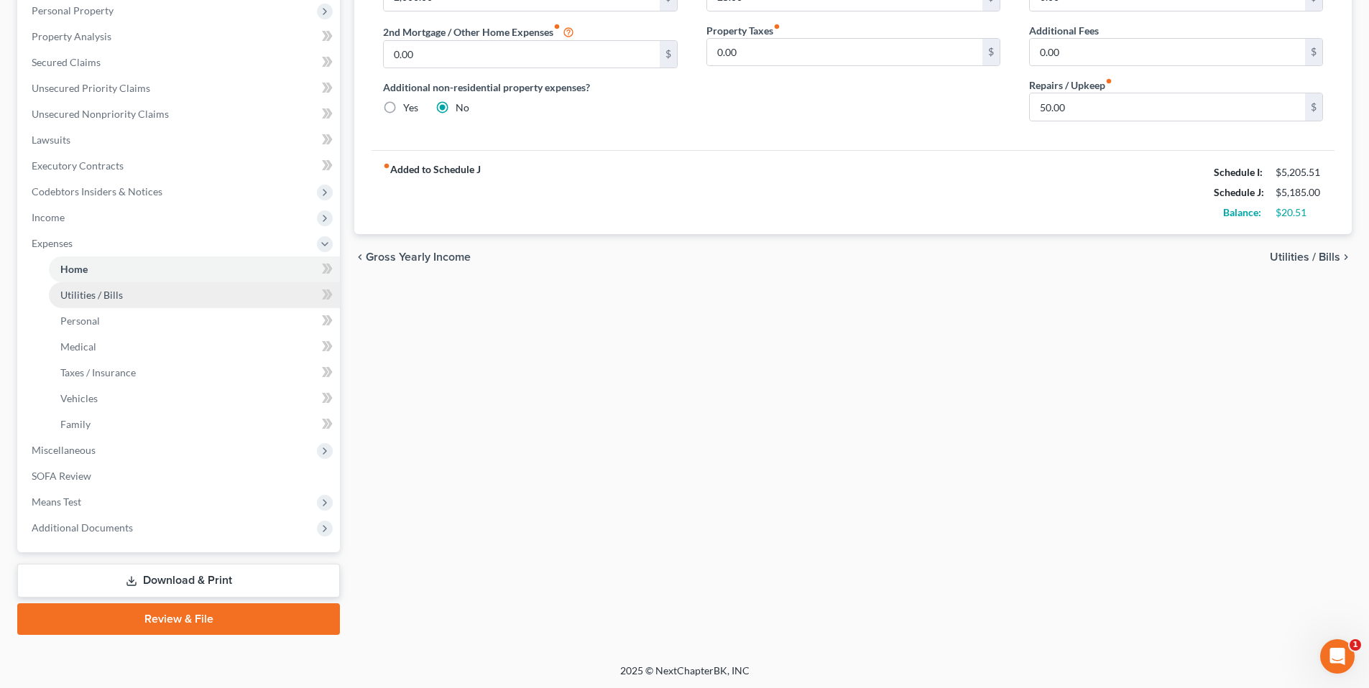
click at [121, 296] on span "Utilities / Bills" at bounding box center [91, 295] width 63 height 12
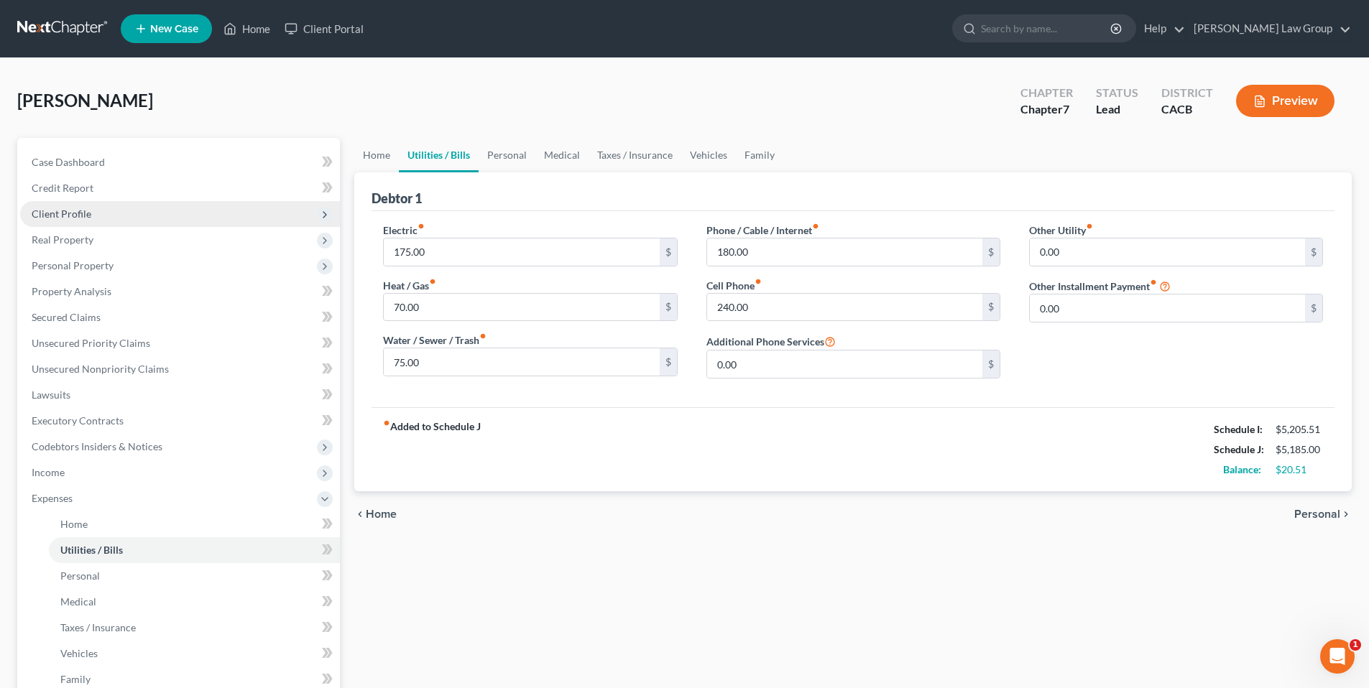
click at [51, 217] on span "Client Profile" at bounding box center [62, 214] width 60 height 12
